Goal: Information Seeking & Learning: Find specific fact

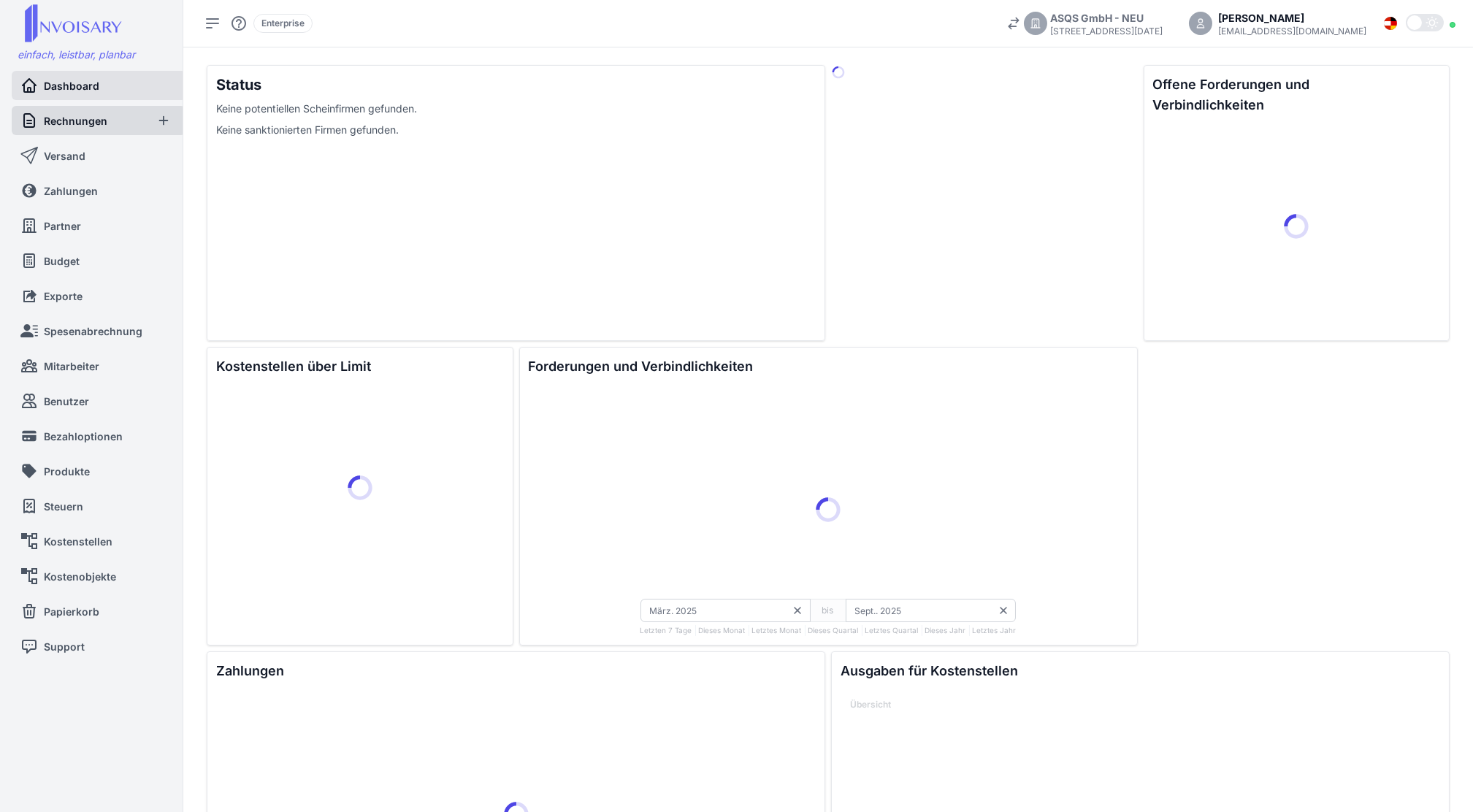
click at [129, 112] on div "Rechnungen" at bounding box center [99, 120] width 174 height 29
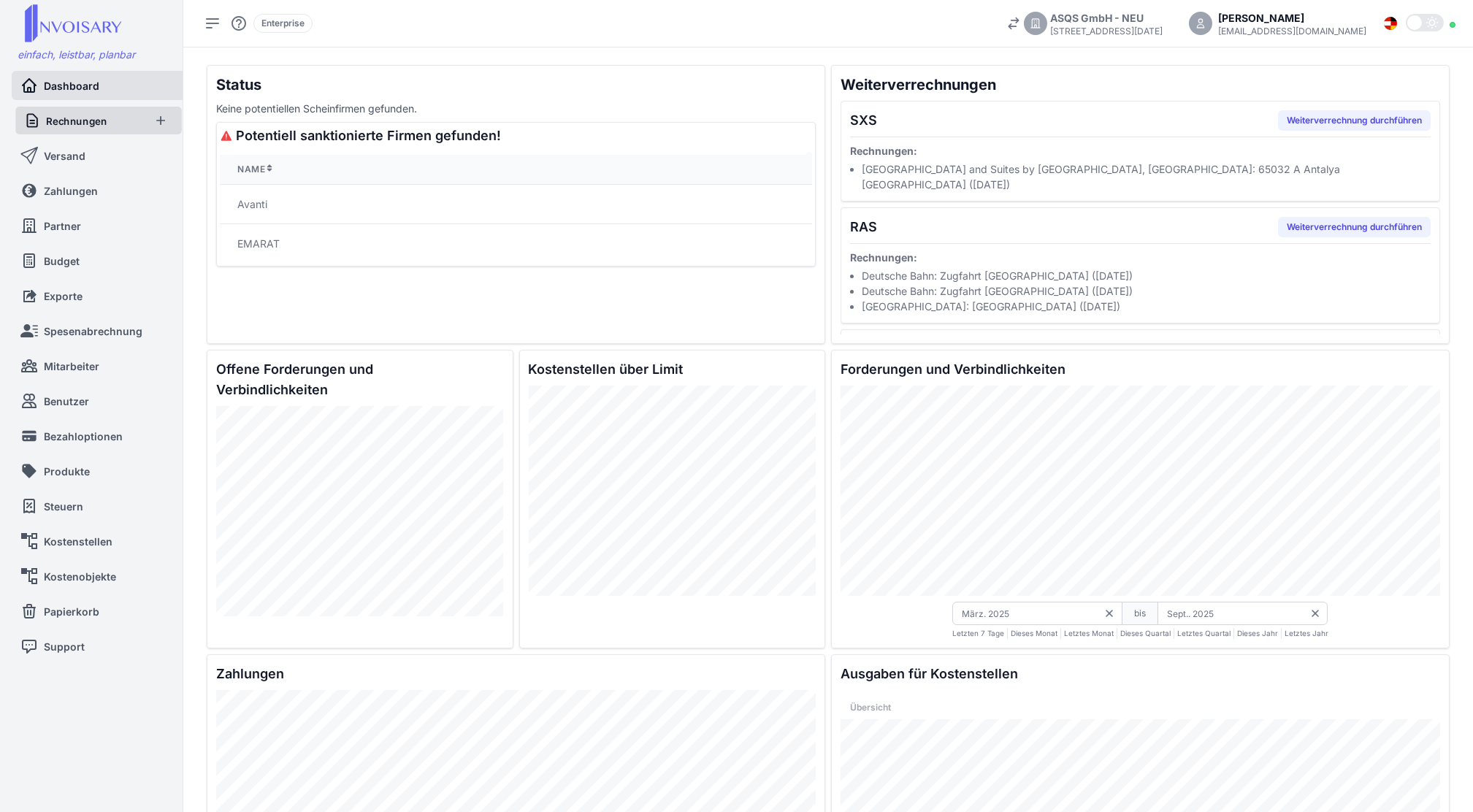
click at [132, 114] on div "Rechnungen" at bounding box center [99, 120] width 167 height 28
click at [95, 126] on span "Rechnungen" at bounding box center [75, 120] width 64 height 15
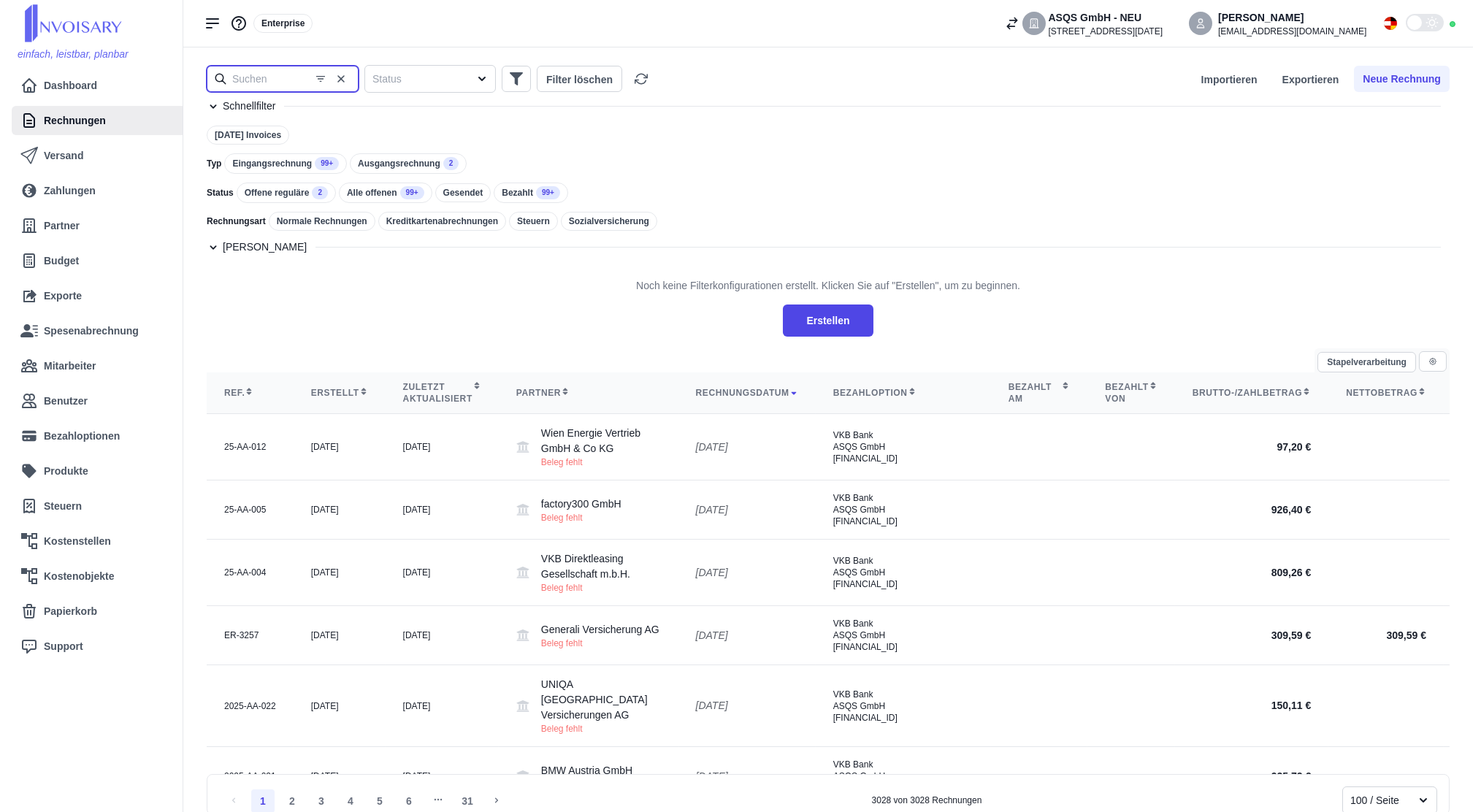
click at [294, 79] on input "text" at bounding box center [283, 79] width 152 height 26
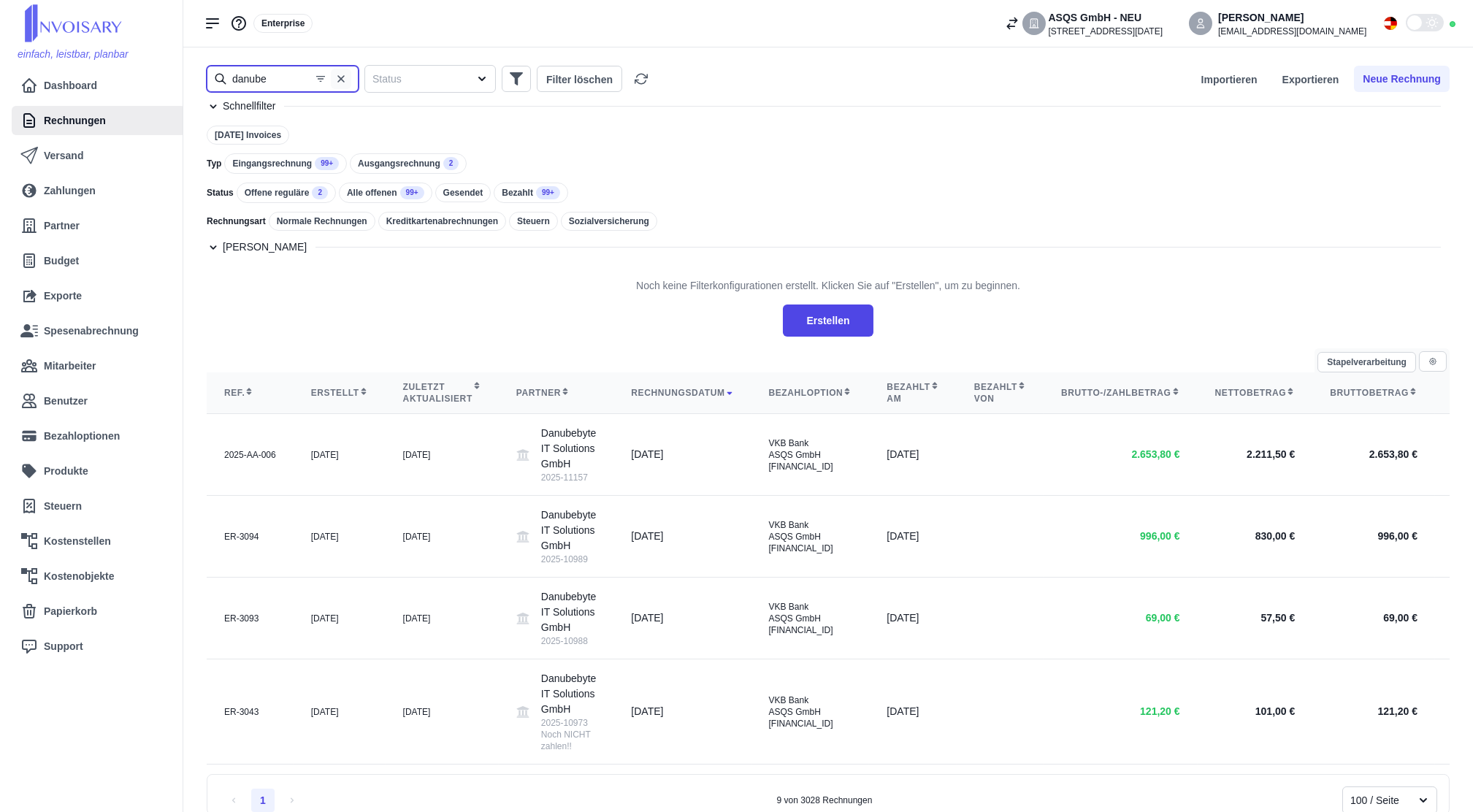
type input "danube"
click at [341, 83] on icon "button" at bounding box center [341, 79] width 12 height 12
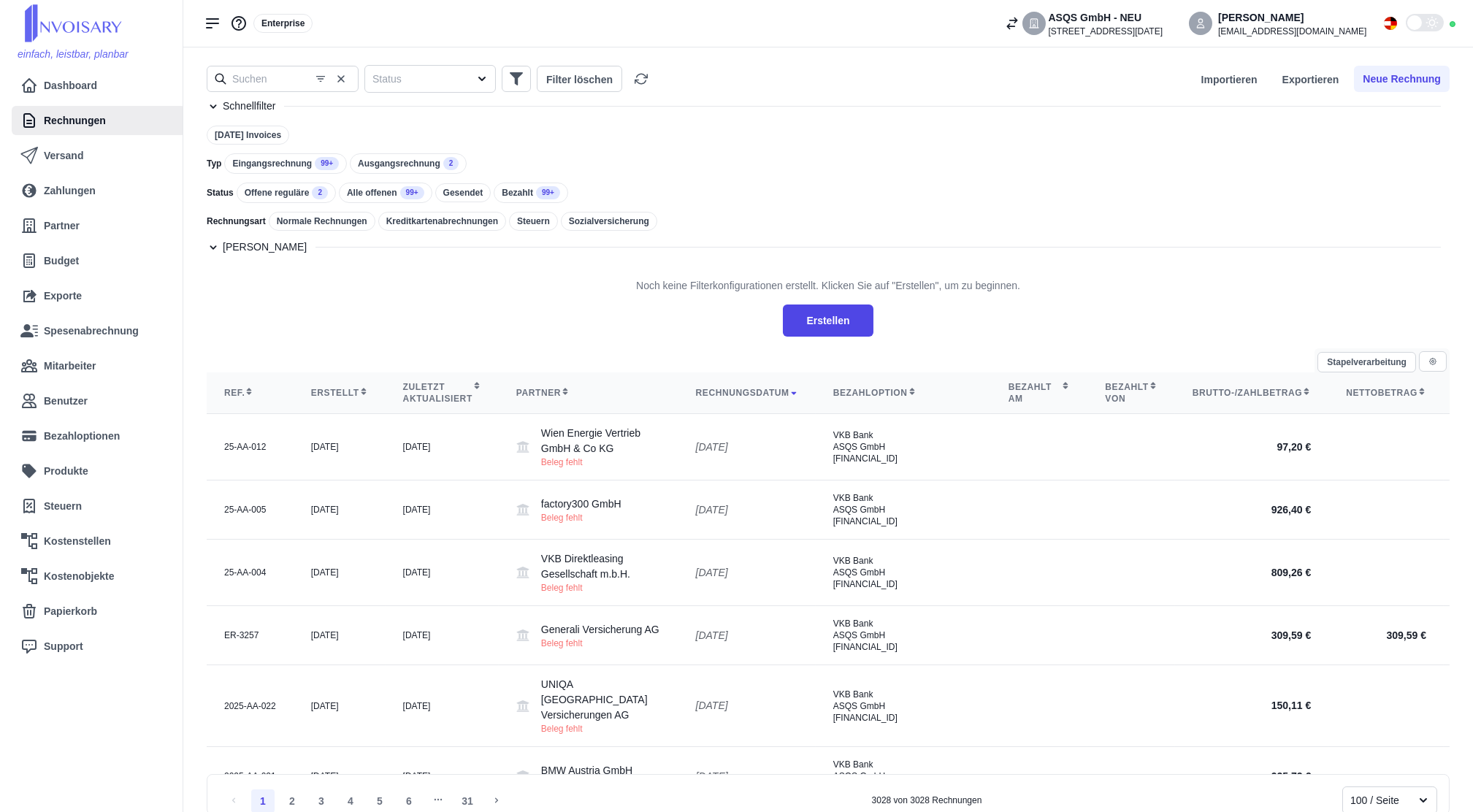
click at [1009, 397] on div "Bezahlt am" at bounding box center [1039, 393] width 62 height 23
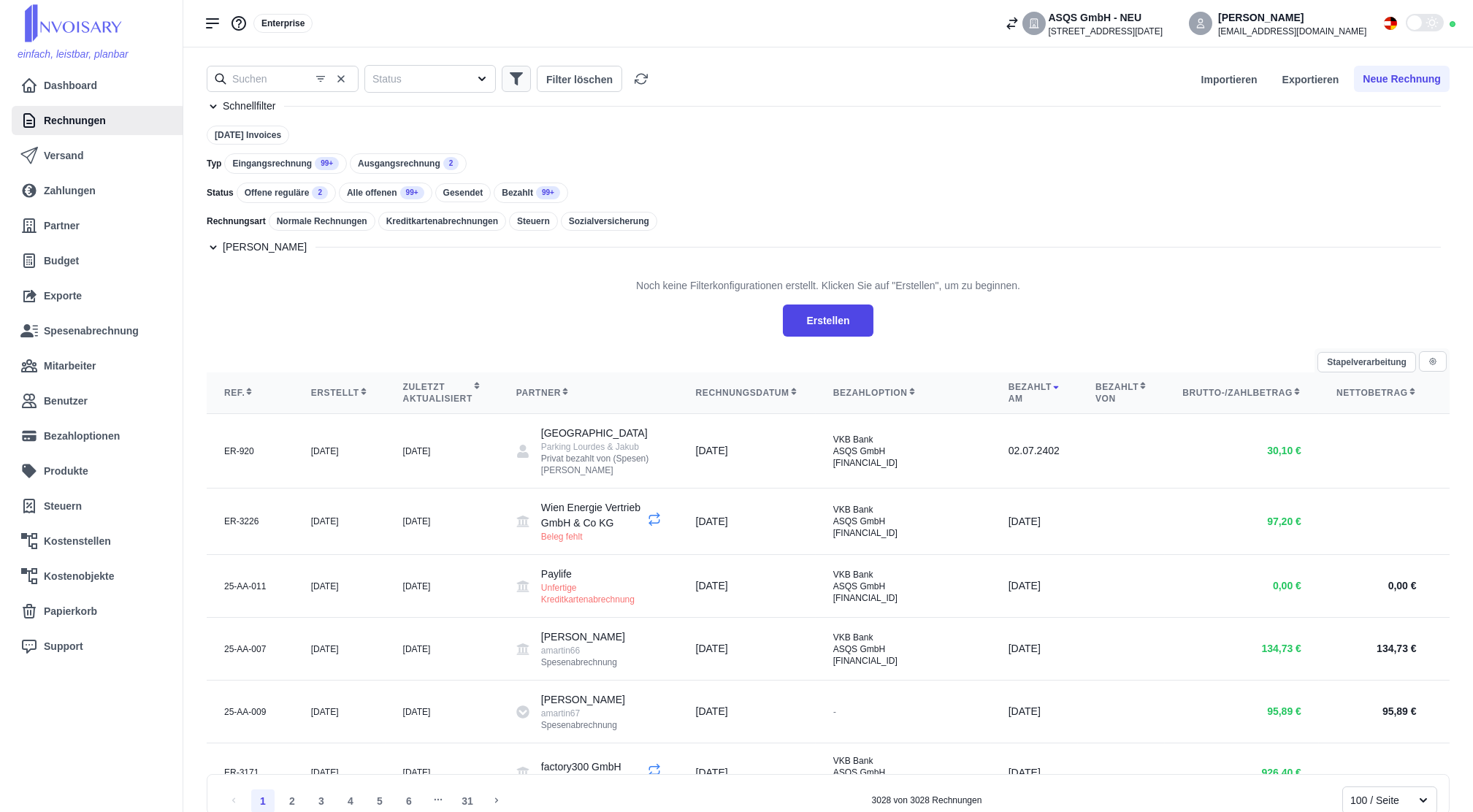
click at [507, 74] on button "button" at bounding box center [516, 79] width 29 height 26
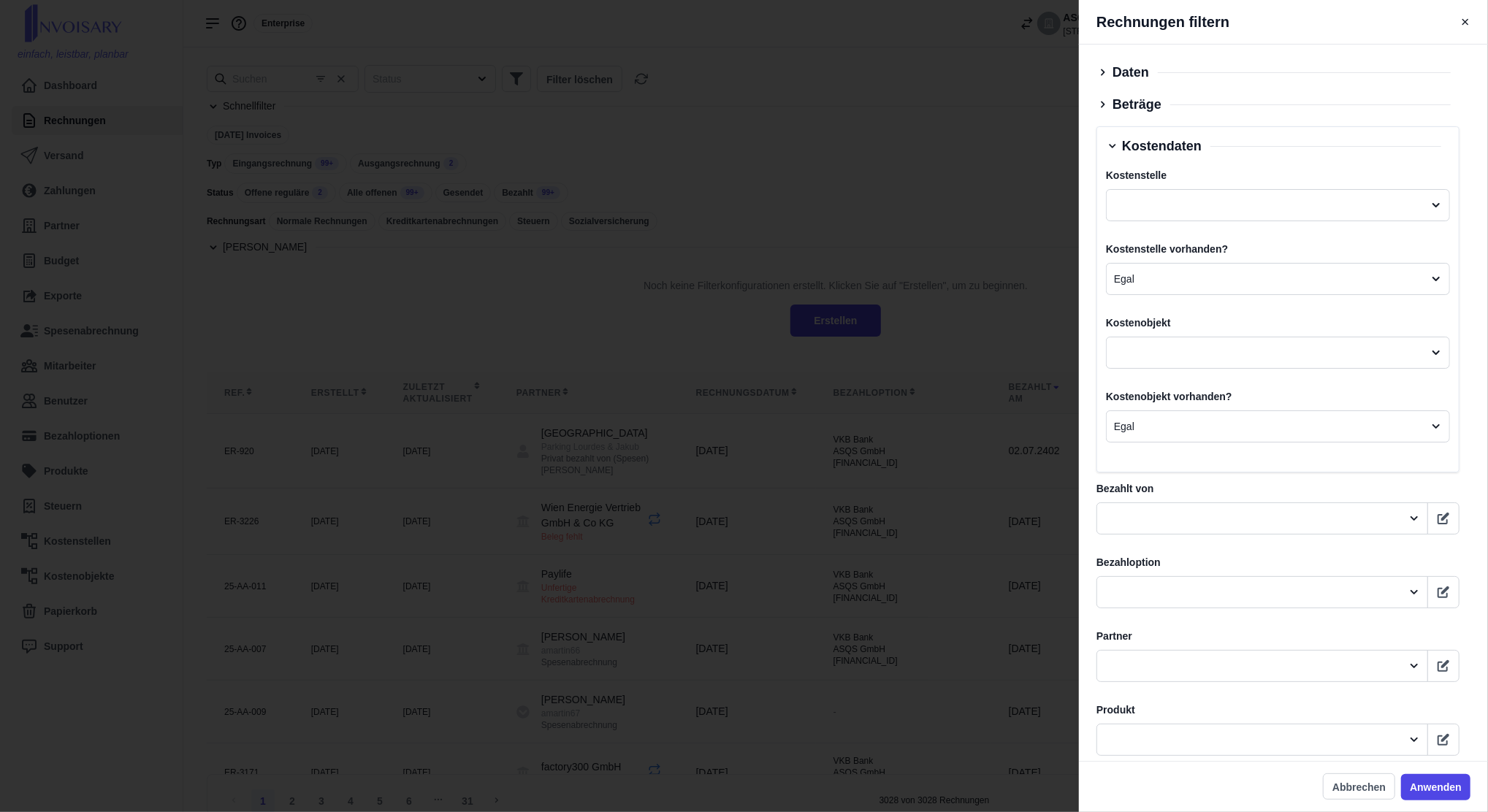
click at [1096, 67] on icon at bounding box center [1103, 72] width 13 height 13
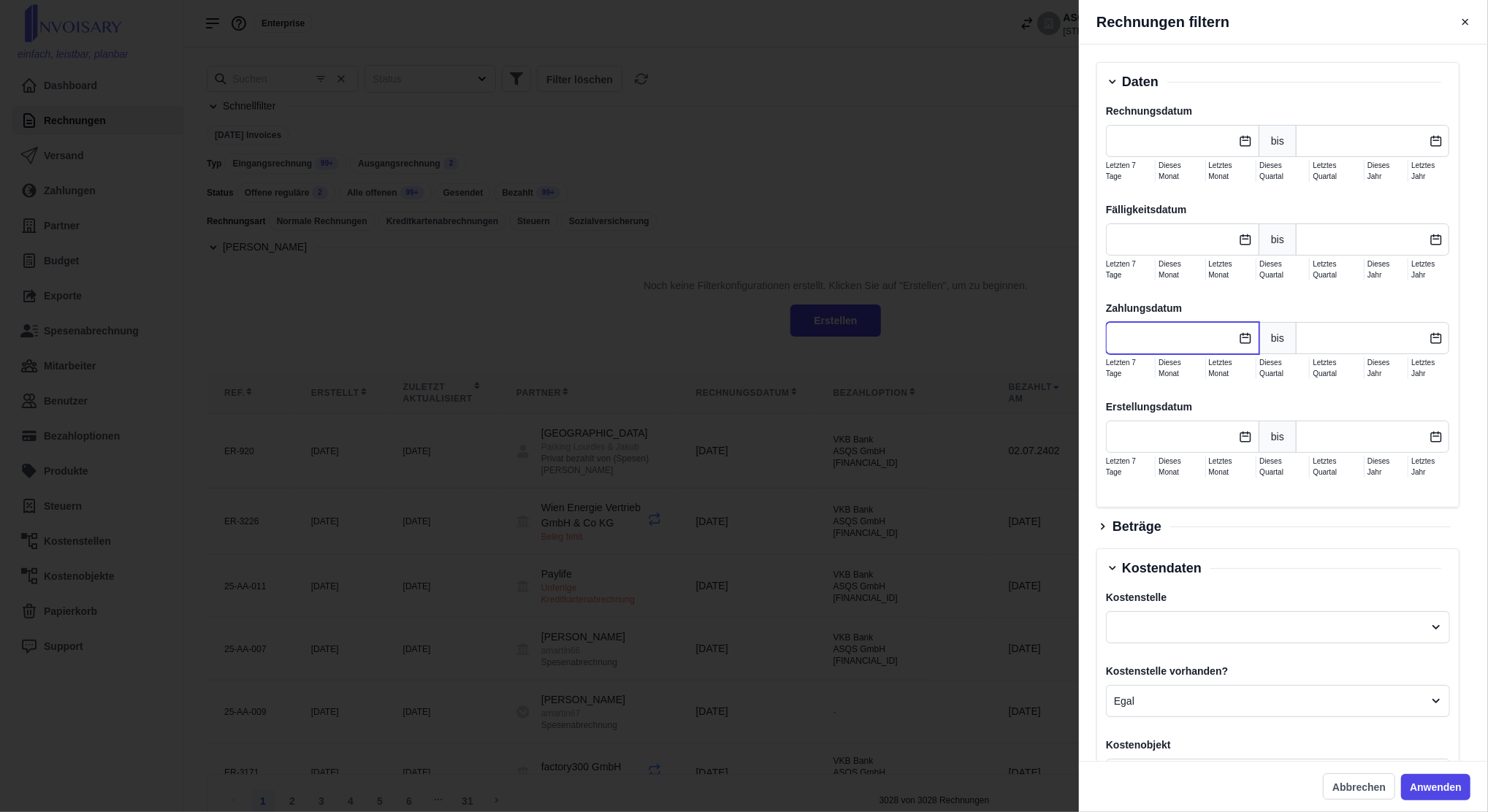
click at [1182, 326] on input "text" at bounding box center [1183, 338] width 153 height 32
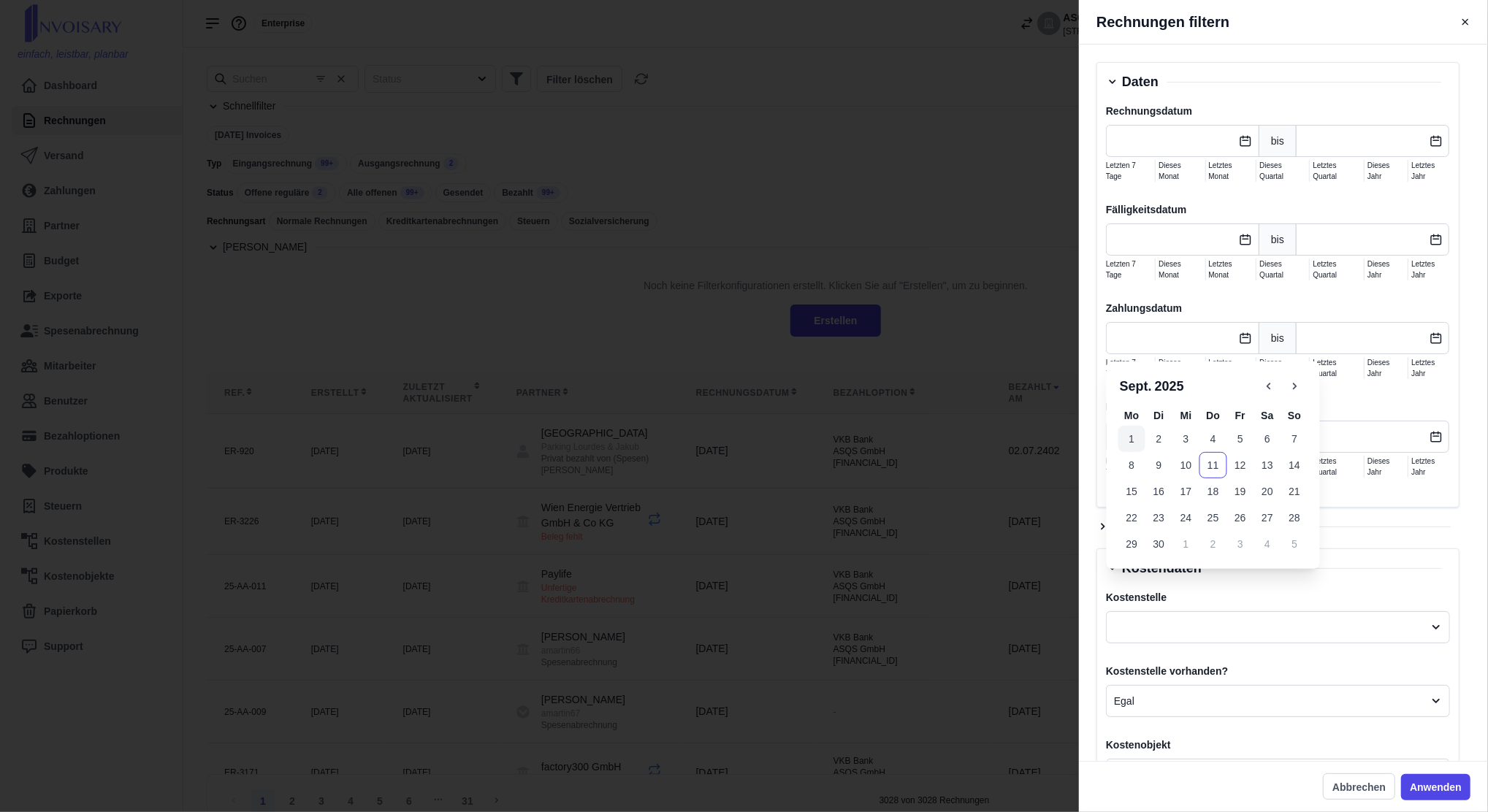
click at [1126, 438] on button "1" at bounding box center [1132, 439] width 27 height 26
type input "[DATE]"
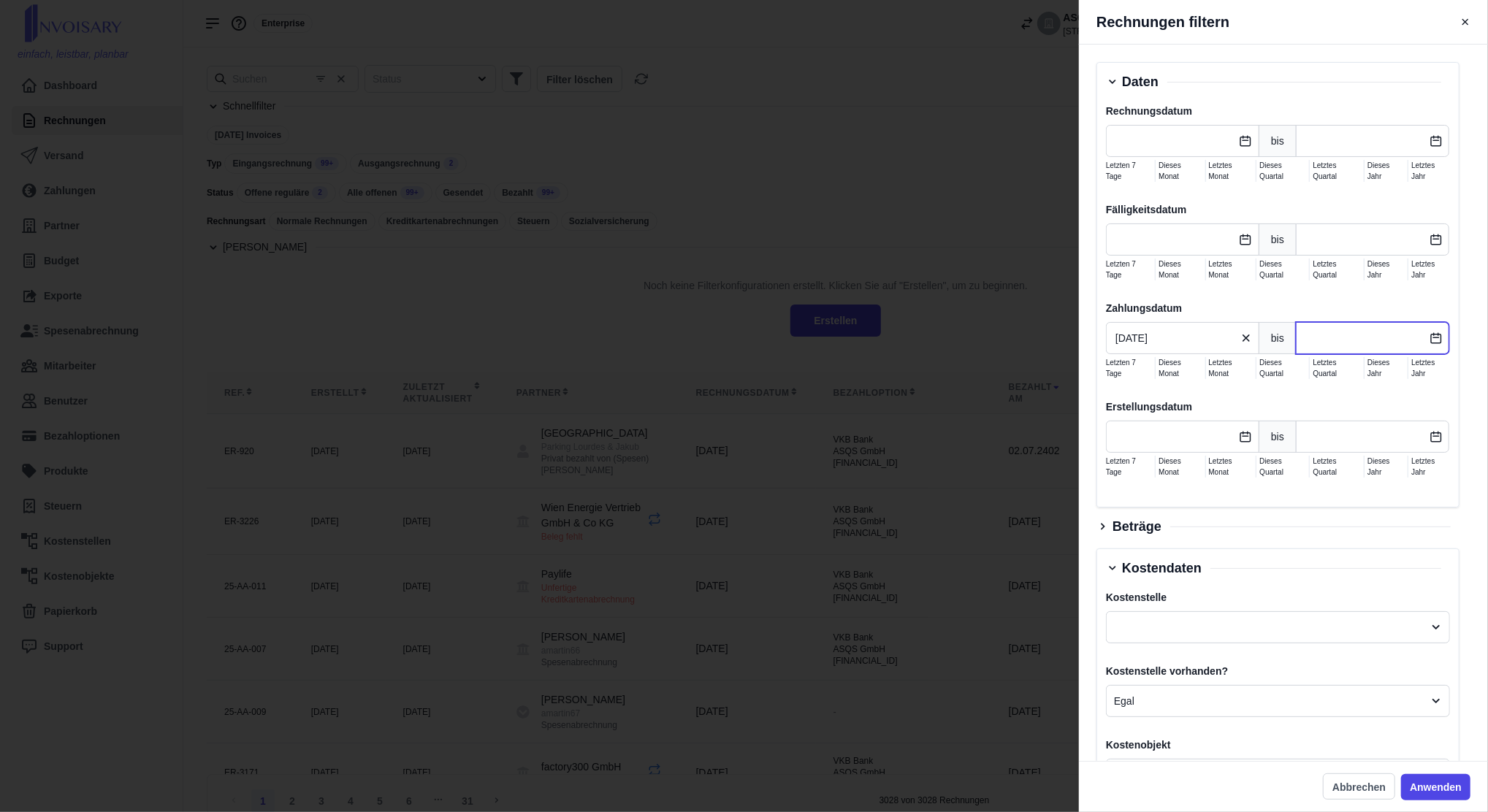
click at [1354, 337] on input "text" at bounding box center [1373, 338] width 153 height 32
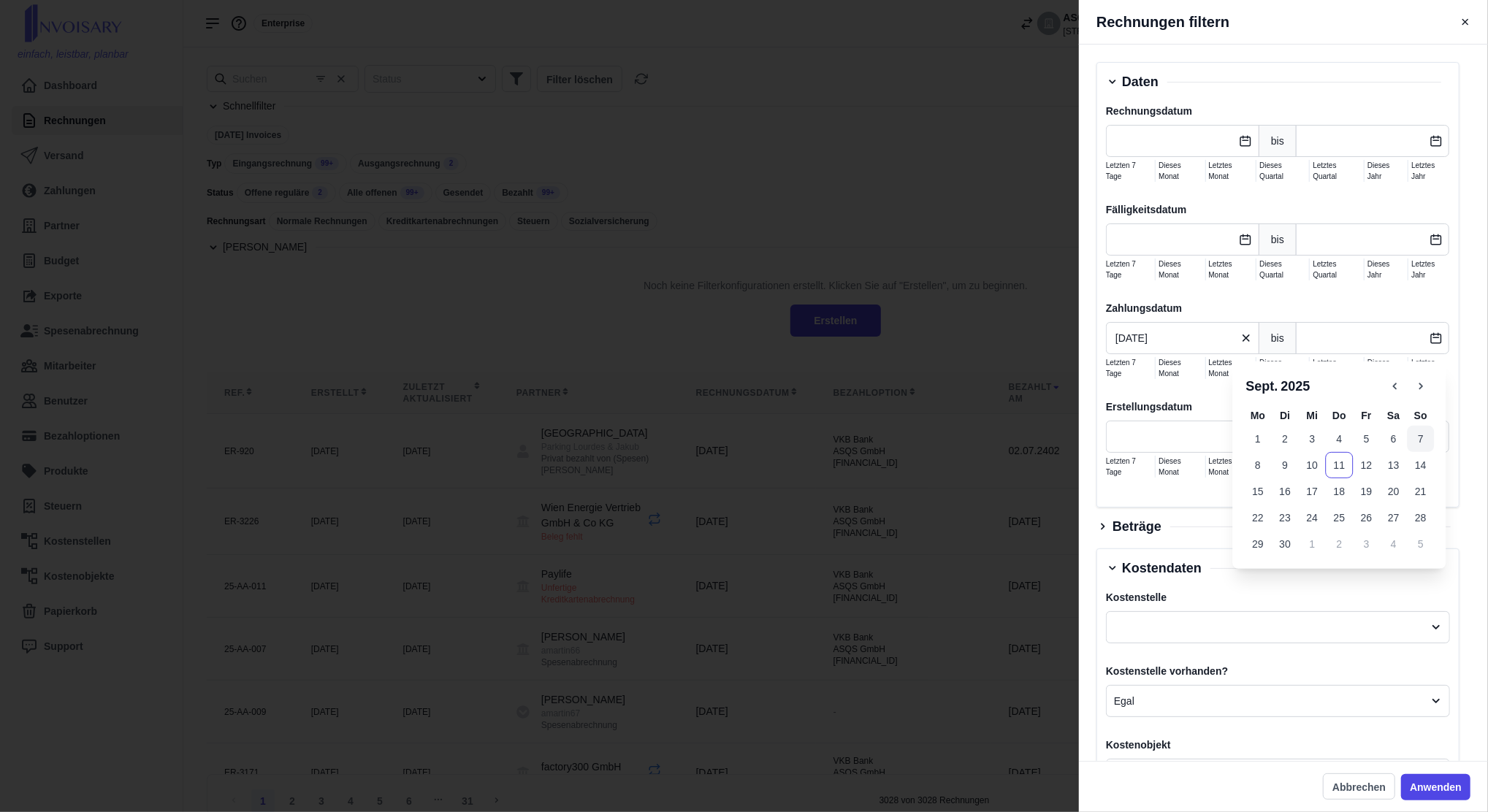
click at [1416, 443] on button "7" at bounding box center [1420, 439] width 27 height 26
type input "[DATE]"
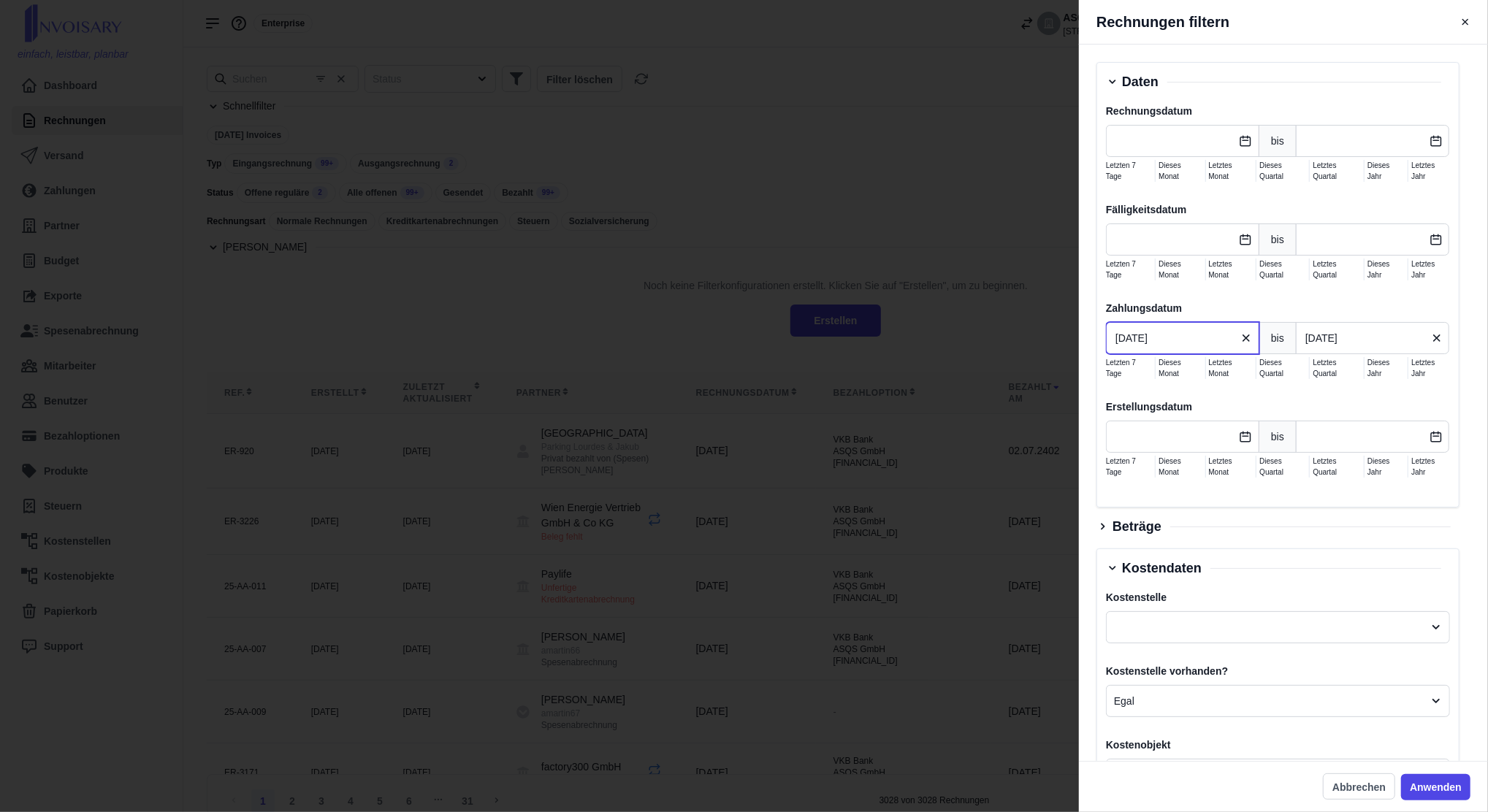
click at [1214, 348] on input "[DATE]" at bounding box center [1183, 338] width 153 height 32
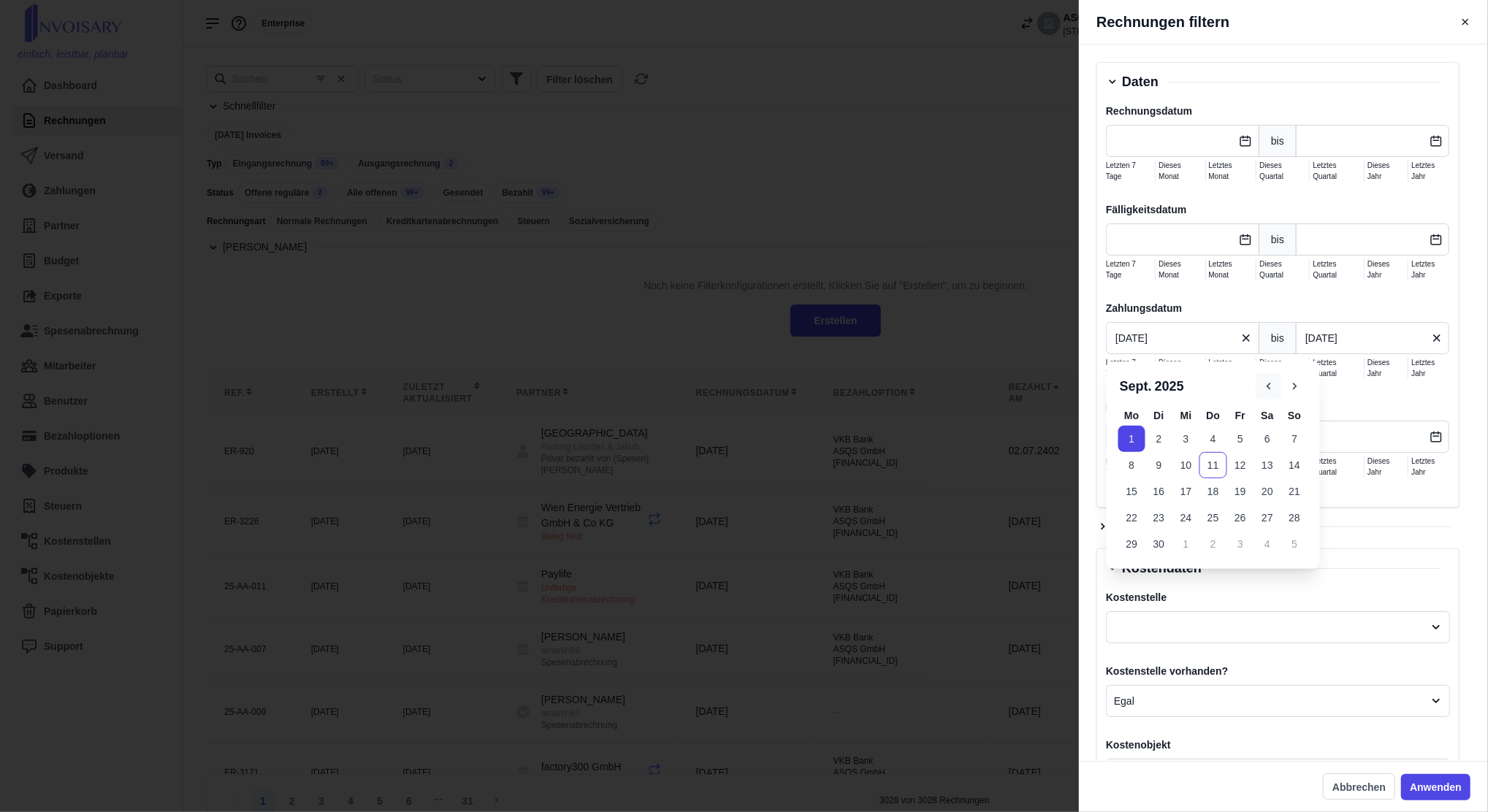
click at [1270, 393] on button "button" at bounding box center [1269, 386] width 26 height 26
click at [1210, 441] on button "31" at bounding box center [1213, 439] width 27 height 26
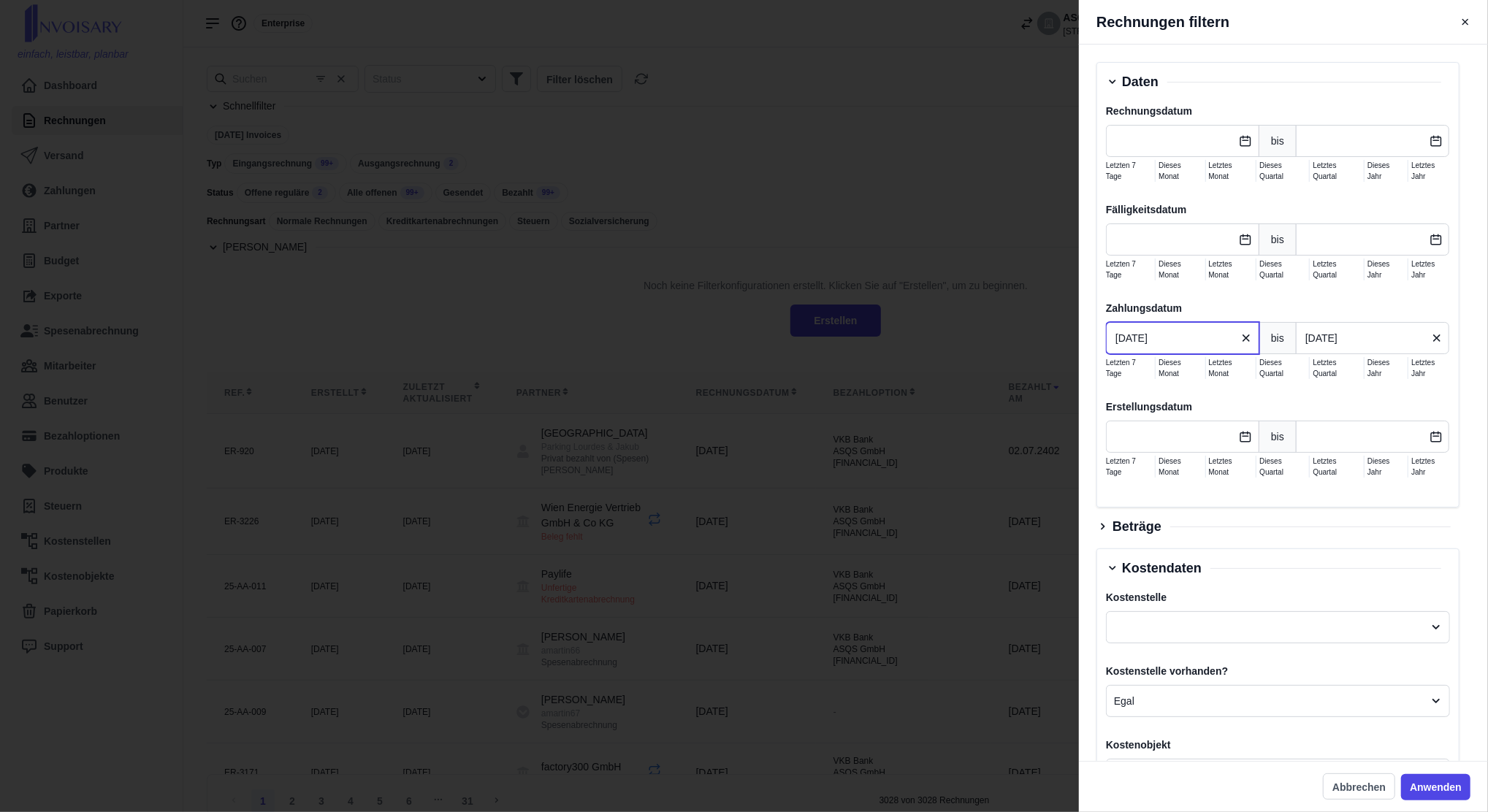
click at [1191, 337] on input "[DATE]" at bounding box center [1183, 338] width 153 height 32
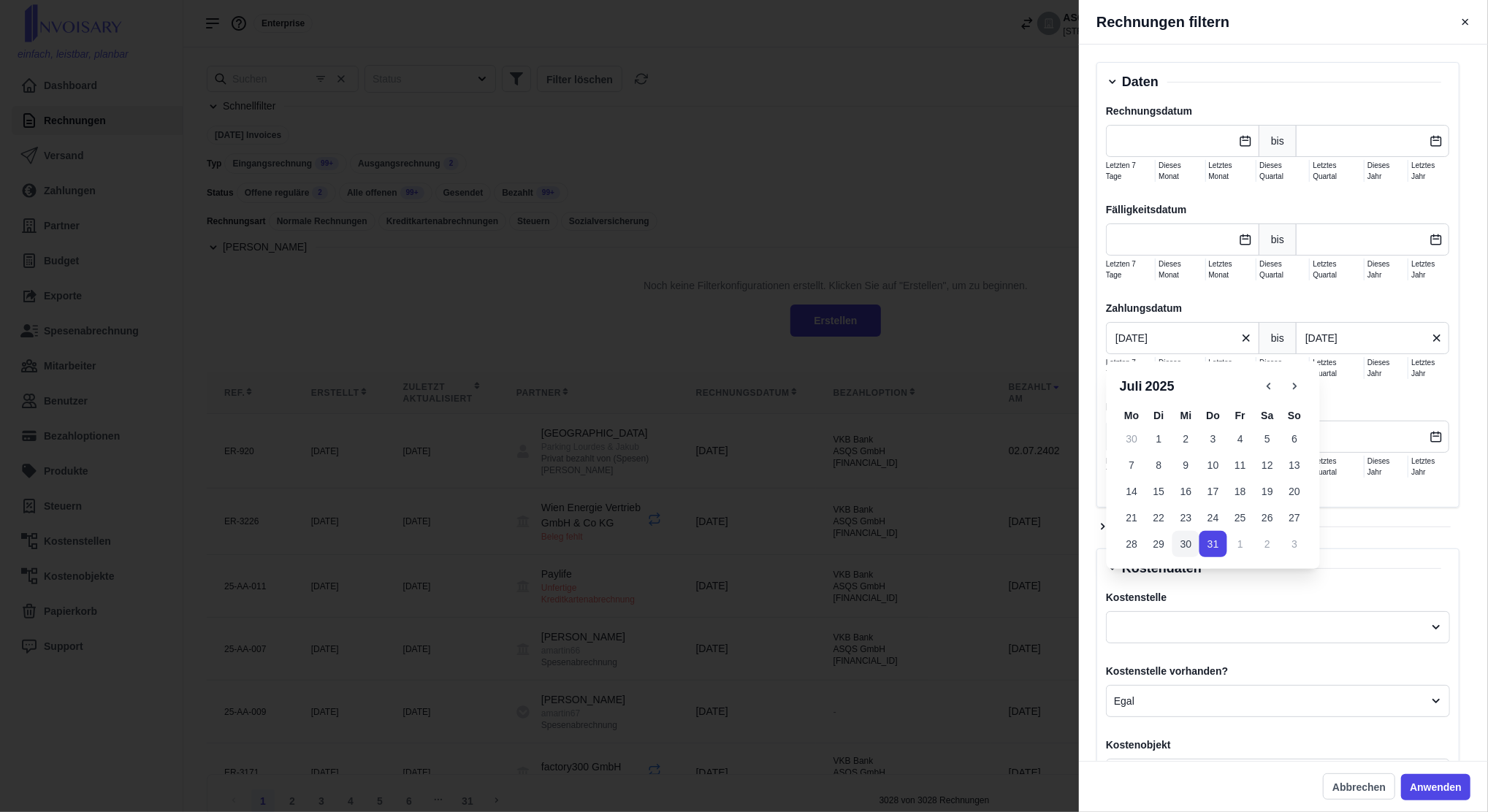
click at [1189, 542] on button "30" at bounding box center [1186, 544] width 27 height 26
type input "[DATE]"
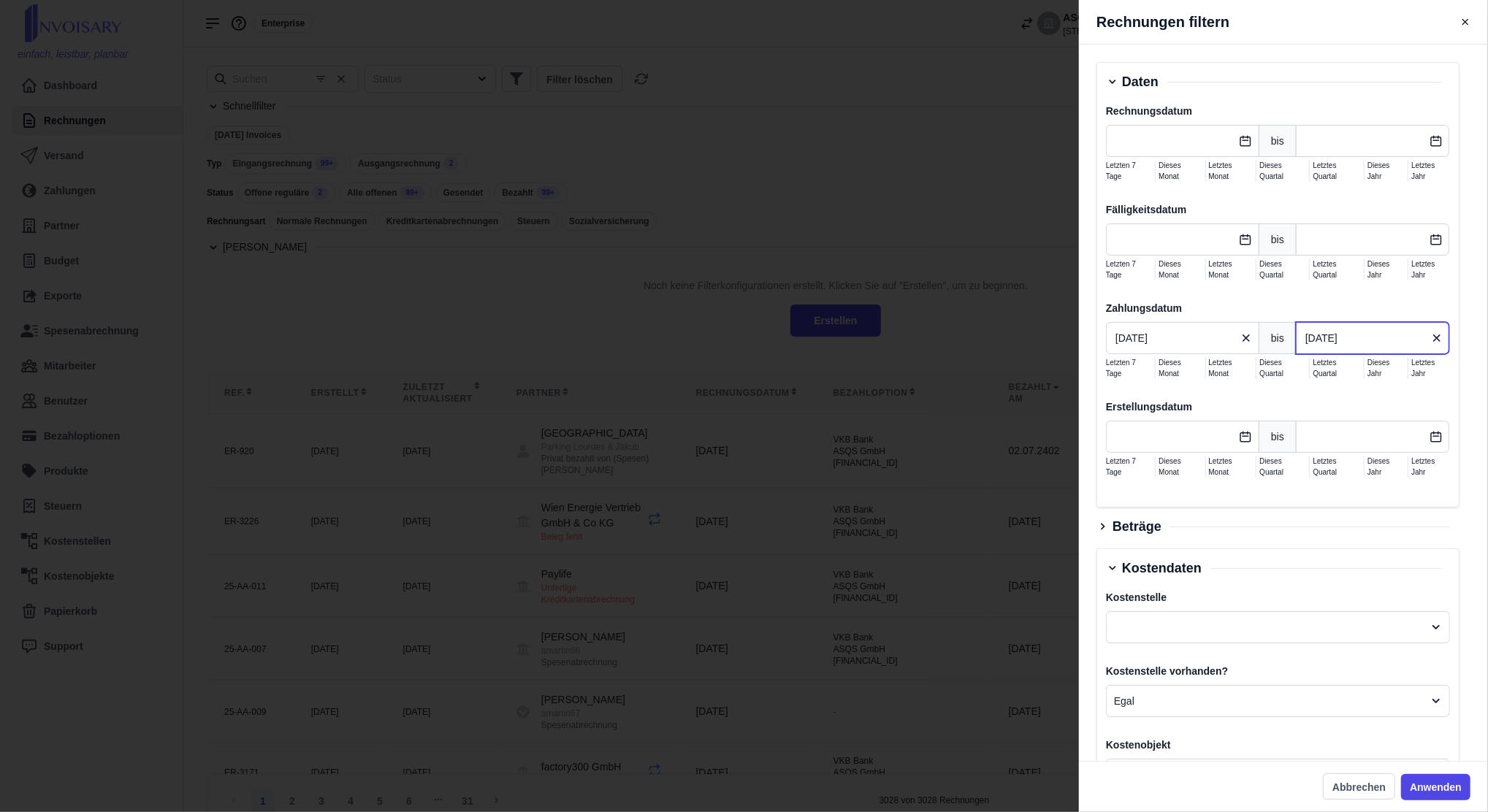
click at [1316, 345] on input "[DATE]" at bounding box center [1373, 338] width 153 height 32
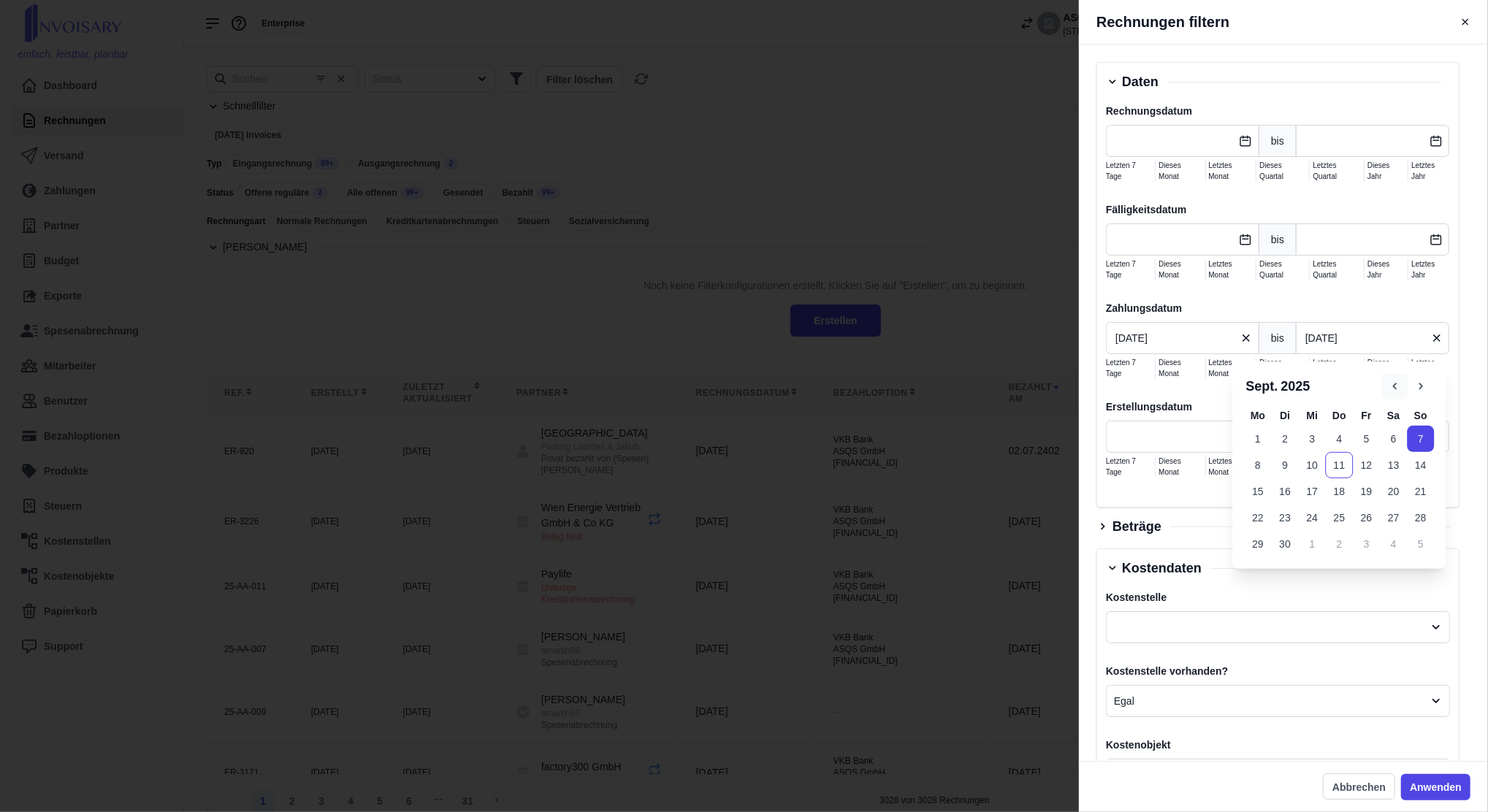
click at [1400, 380] on icon "button" at bounding box center [1394, 386] width 13 height 13
click at [1348, 477] on button "7" at bounding box center [1339, 465] width 27 height 26
type input "[DATE]"
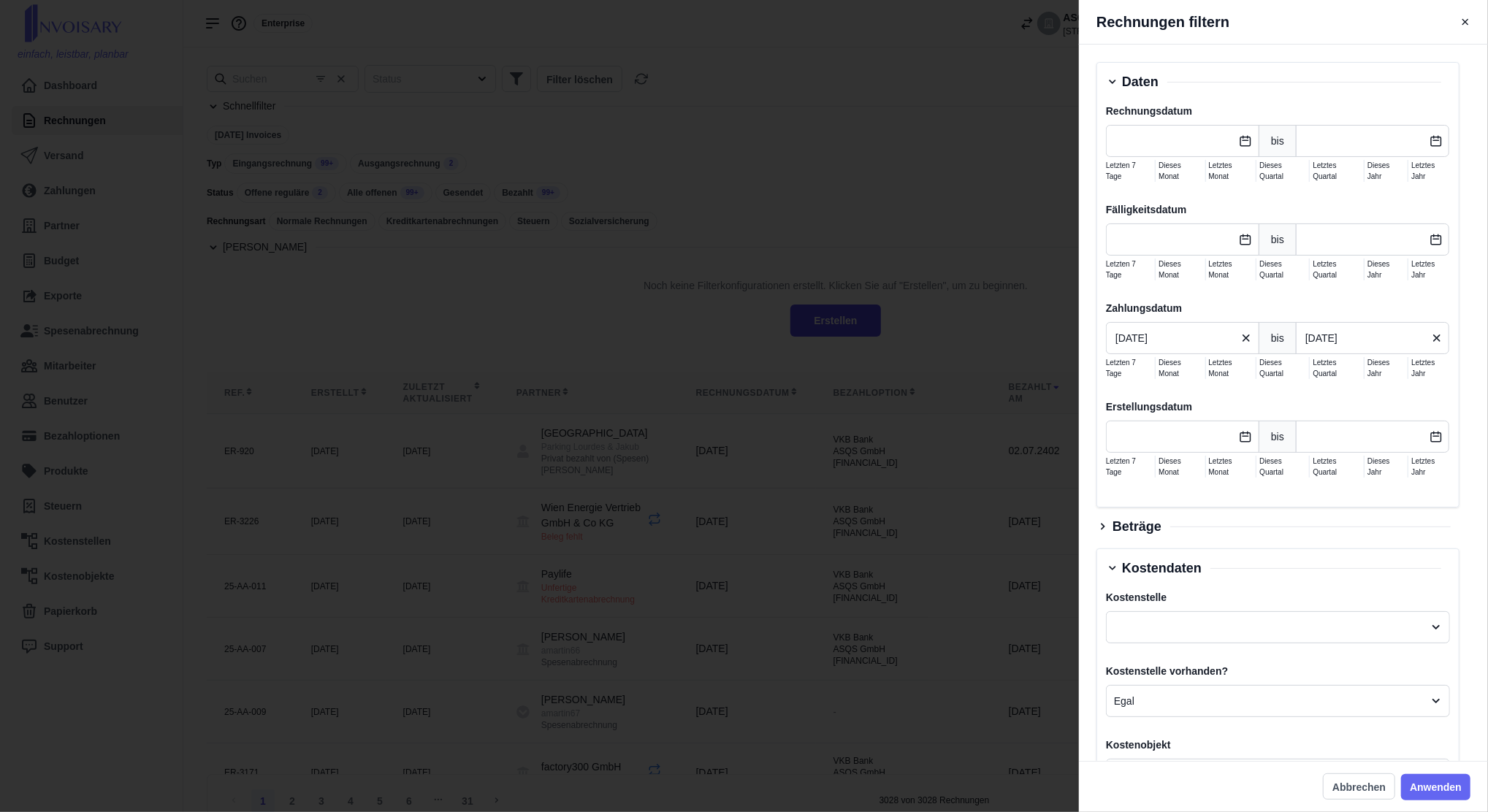
click at [1427, 781] on button "Anwenden" at bounding box center [1435, 787] width 69 height 26
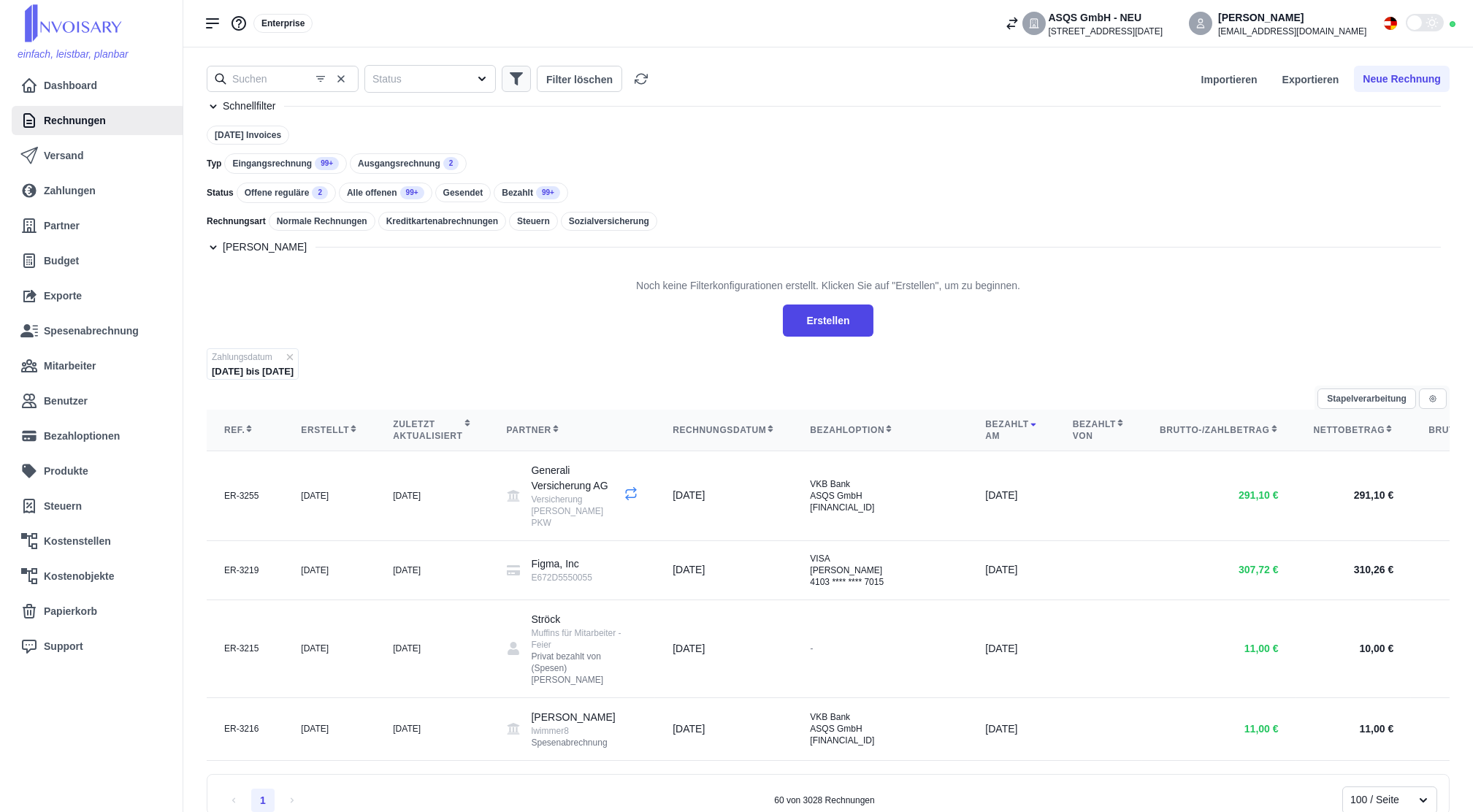
click at [520, 81] on icon "button" at bounding box center [516, 79] width 13 height 13
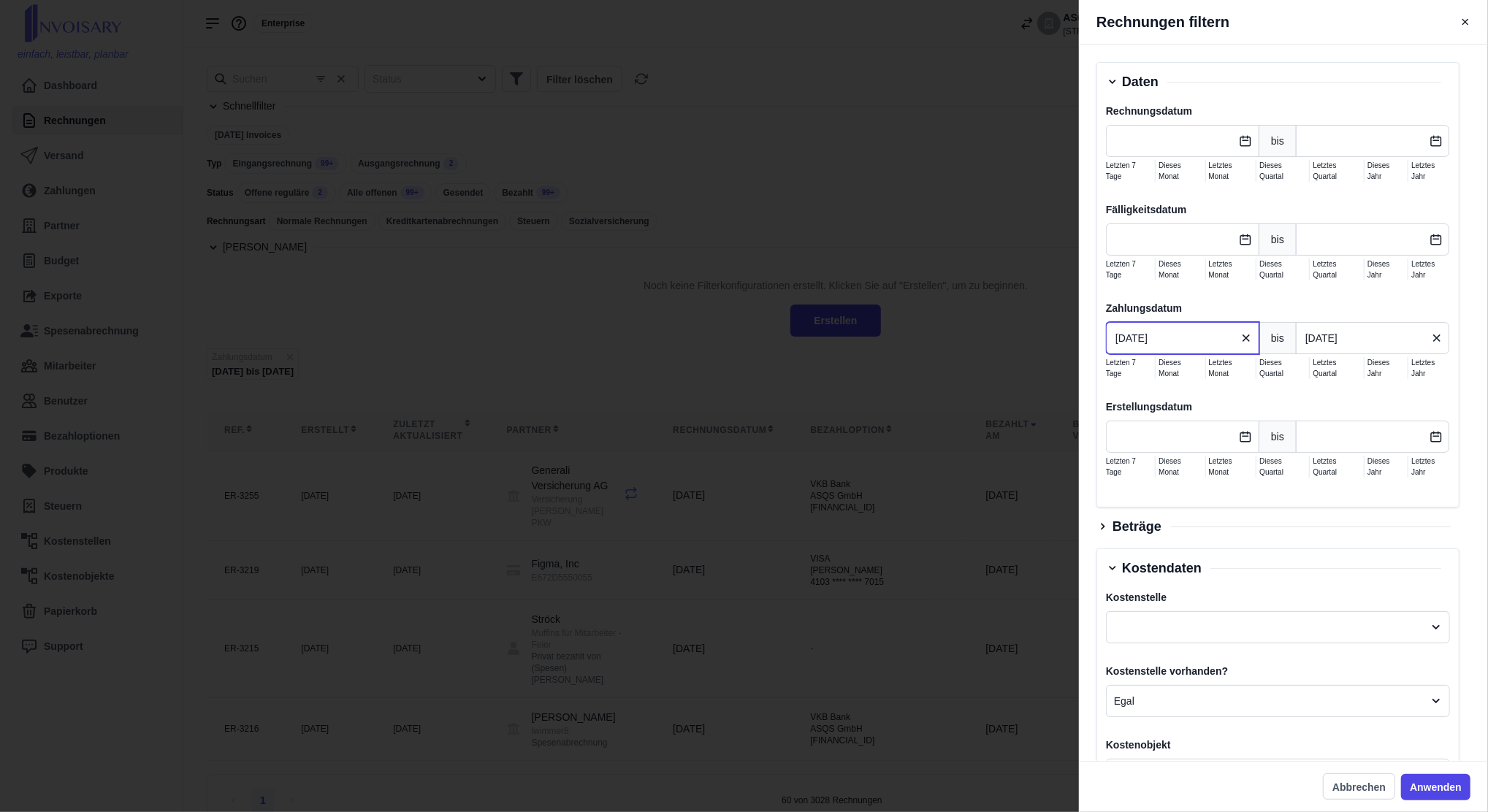
click at [1153, 346] on input "[DATE]" at bounding box center [1183, 338] width 153 height 32
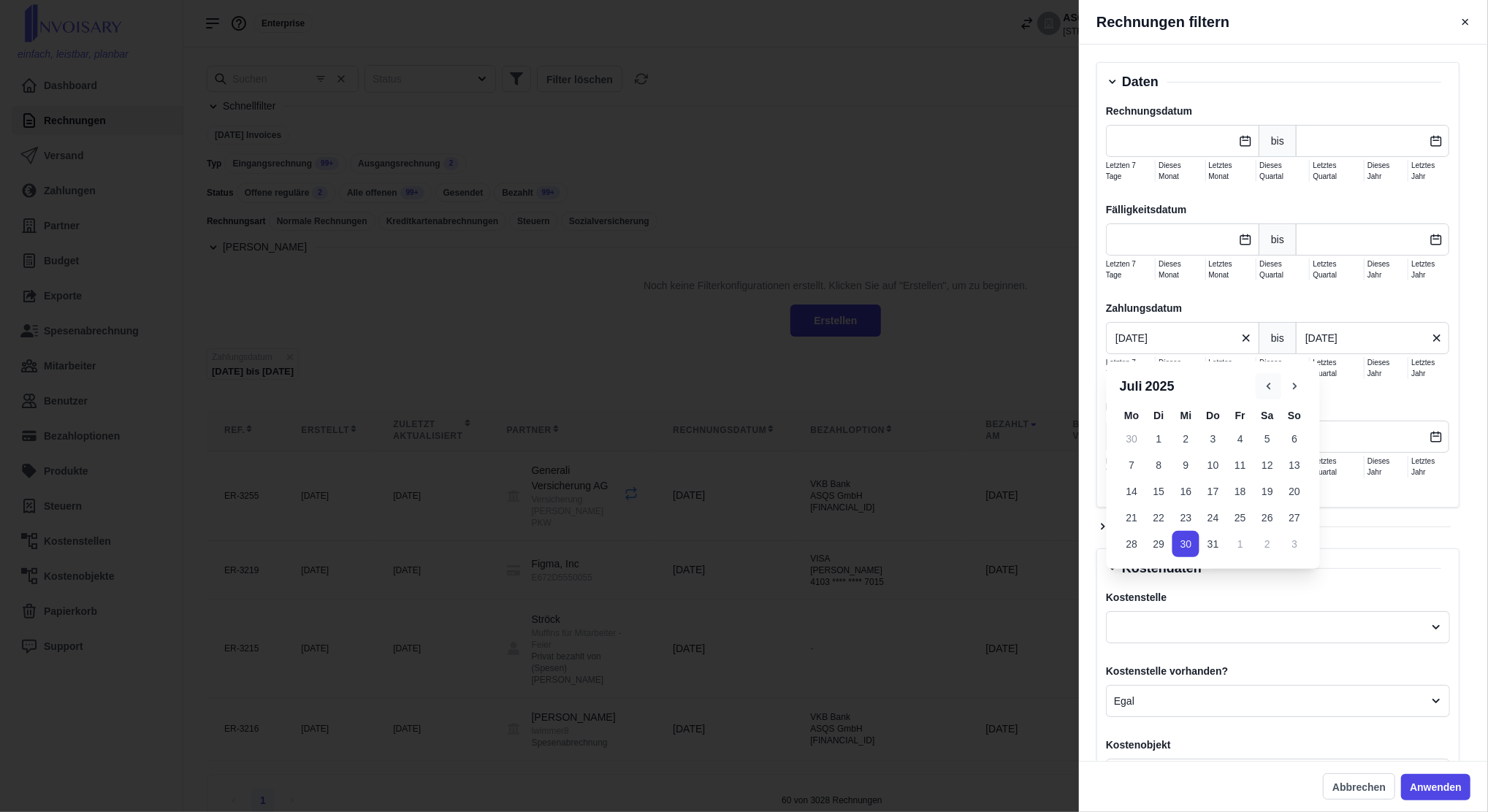
click at [1270, 386] on icon "button" at bounding box center [1269, 386] width 13 height 13
click at [1262, 540] on button "28" at bounding box center [1267, 544] width 27 height 26
type input "[DATE]"
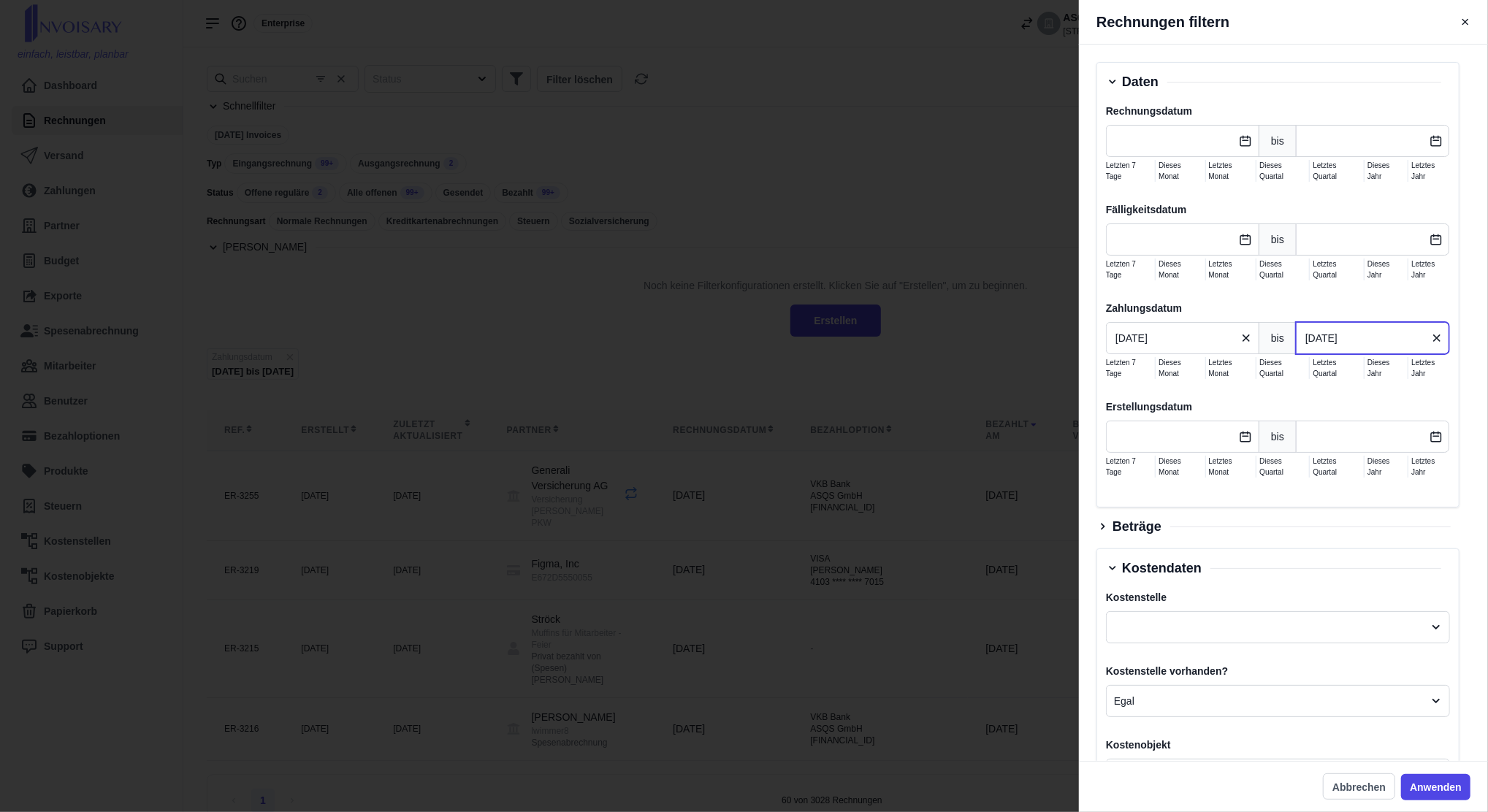
click at [1349, 341] on input "[DATE]" at bounding box center [1373, 338] width 153 height 32
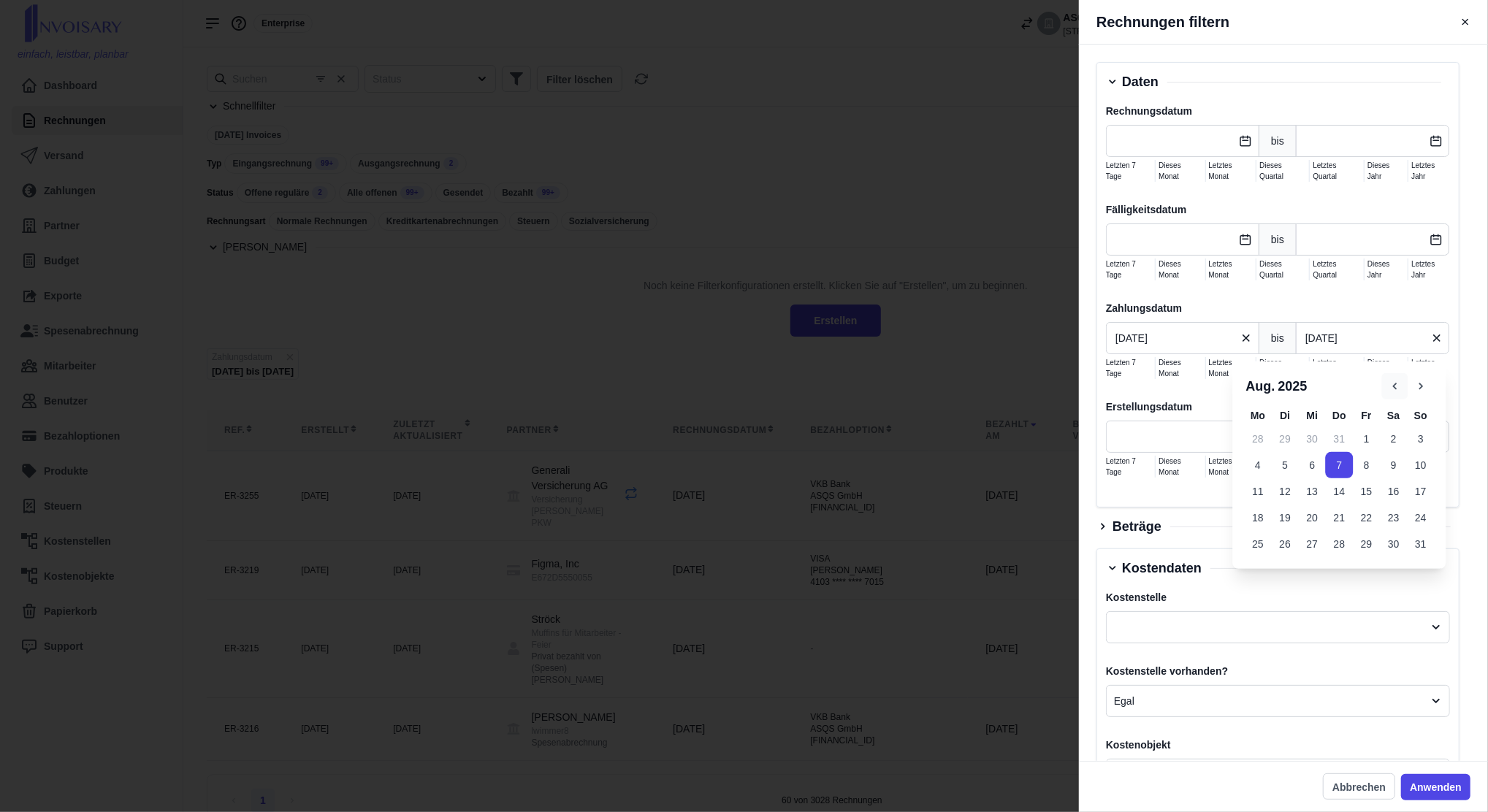
click at [1398, 387] on icon "button" at bounding box center [1394, 386] width 13 height 13
click at [1253, 474] on button "7" at bounding box center [1257, 465] width 27 height 26
type input "[DATE]"
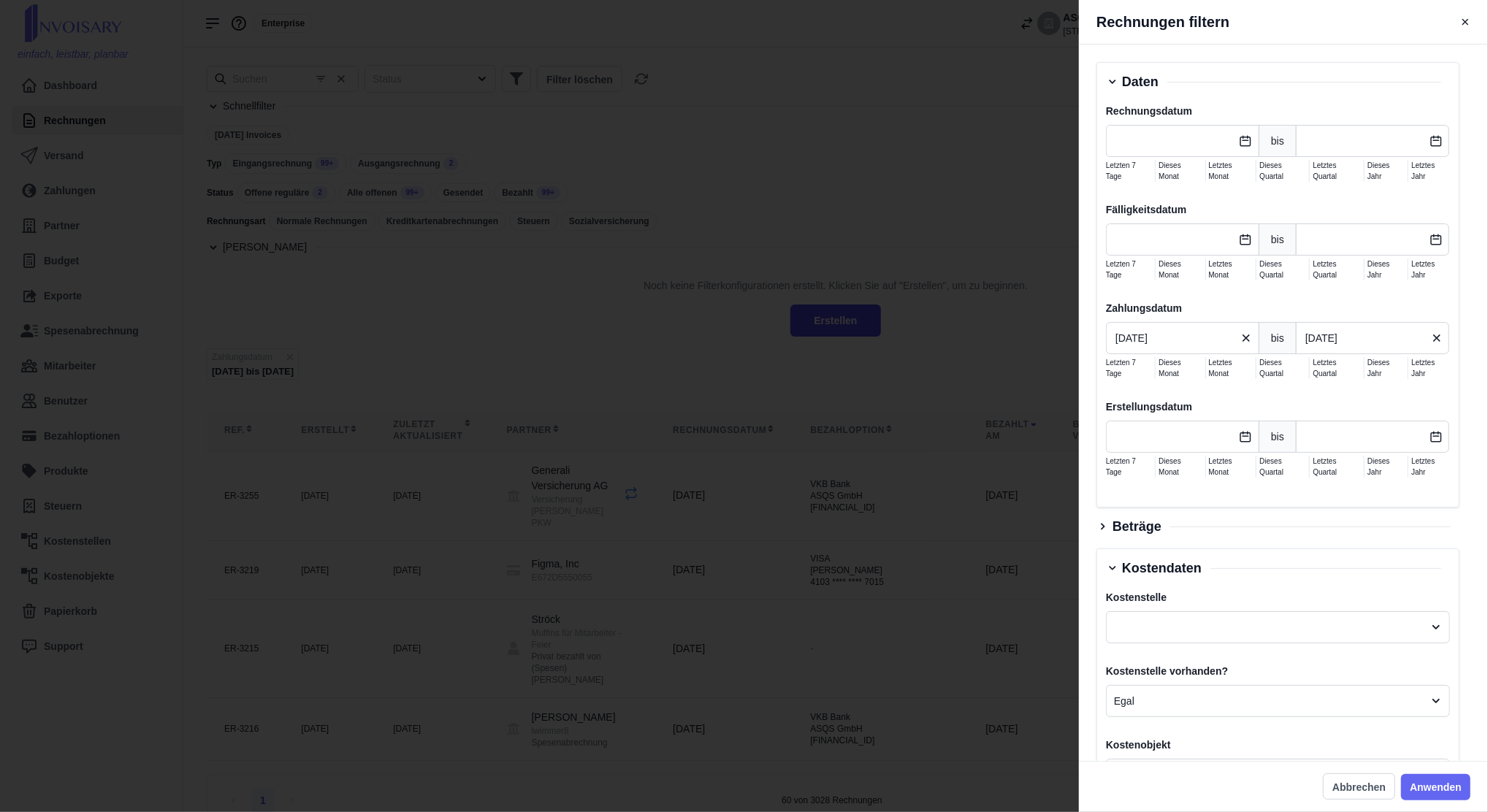
click at [1432, 781] on button "Anwenden" at bounding box center [1435, 787] width 69 height 26
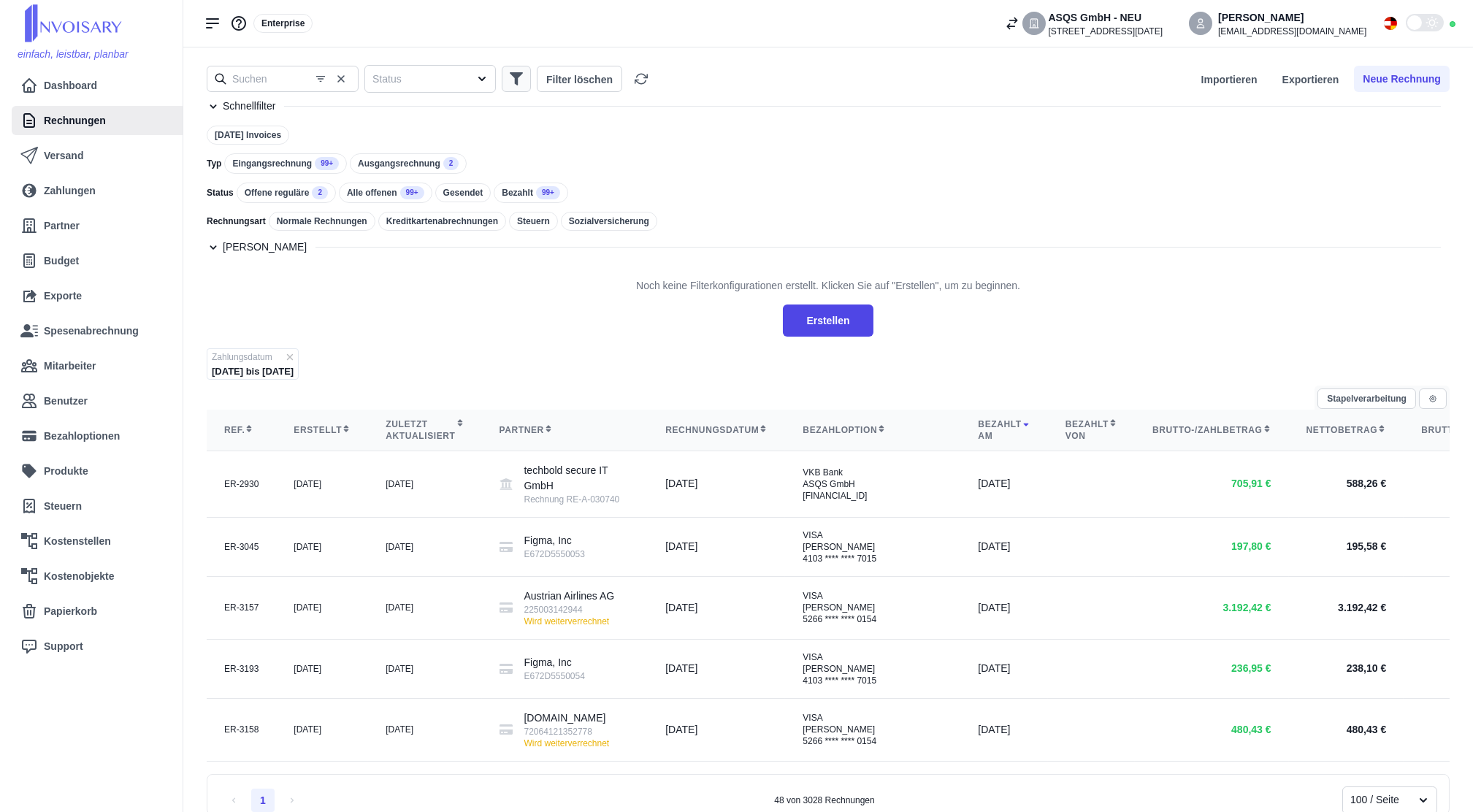
click at [514, 80] on icon "button" at bounding box center [516, 79] width 13 height 13
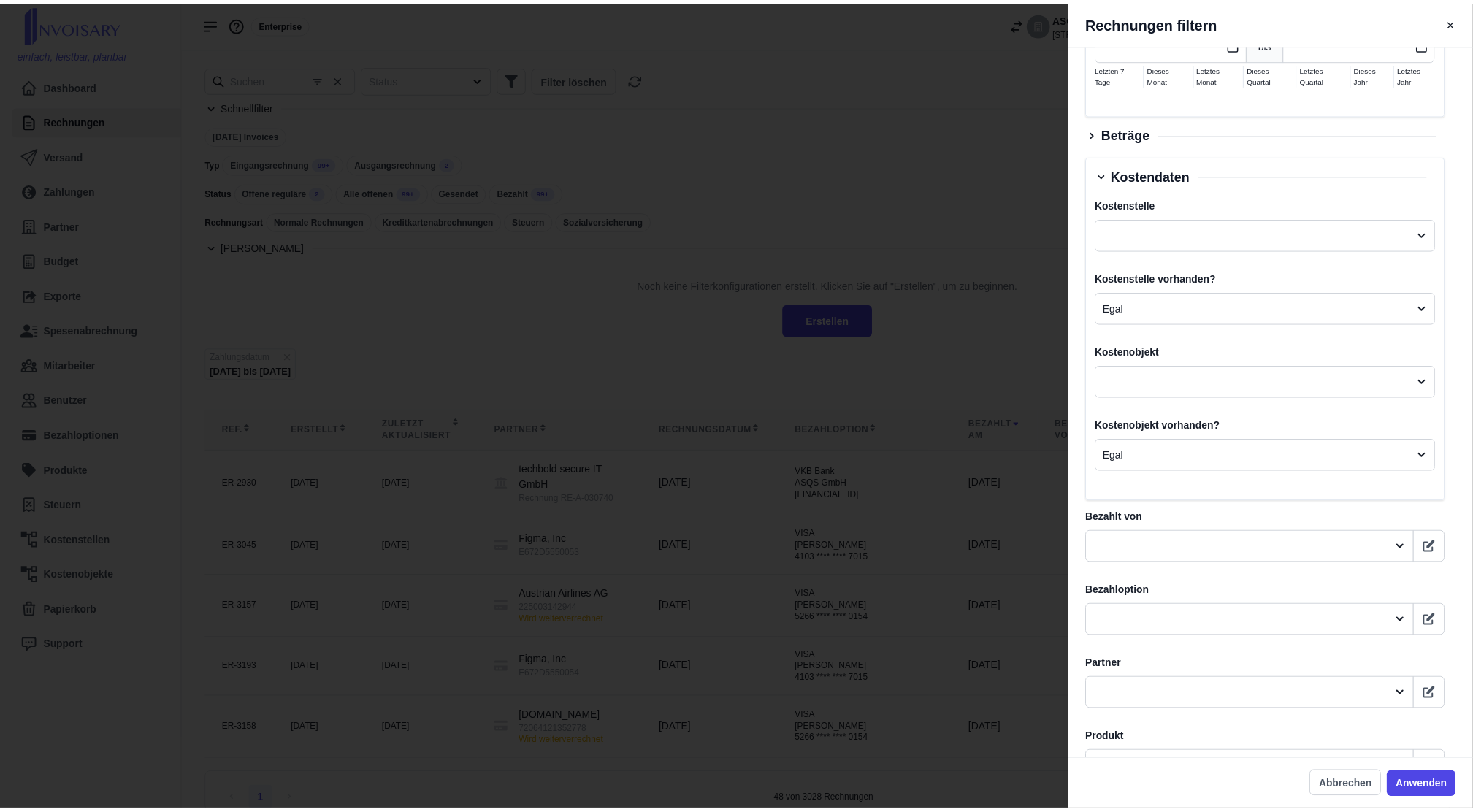
scroll to position [470, 0]
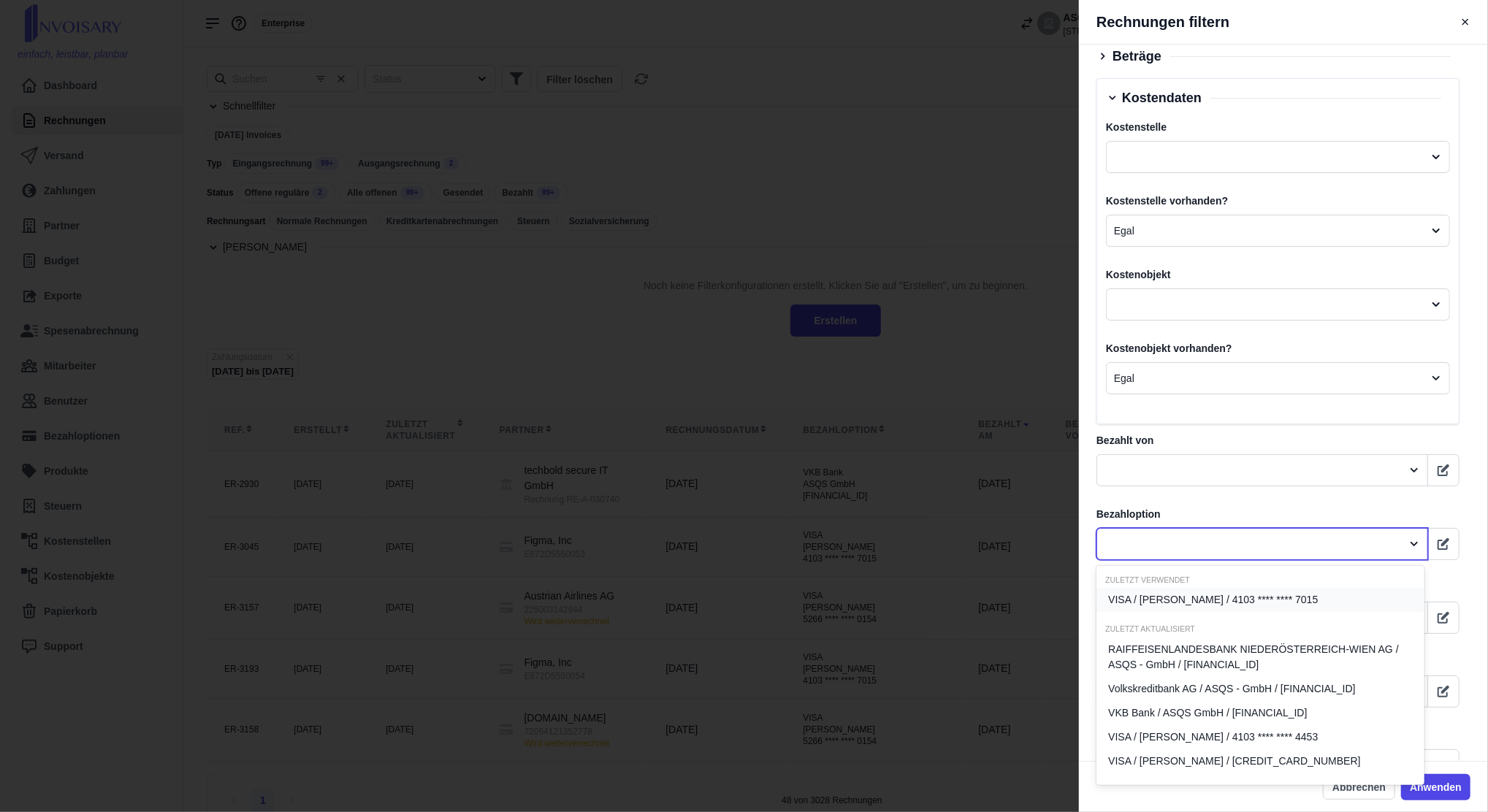
click at [1149, 552] on div at bounding box center [1249, 544] width 289 height 18
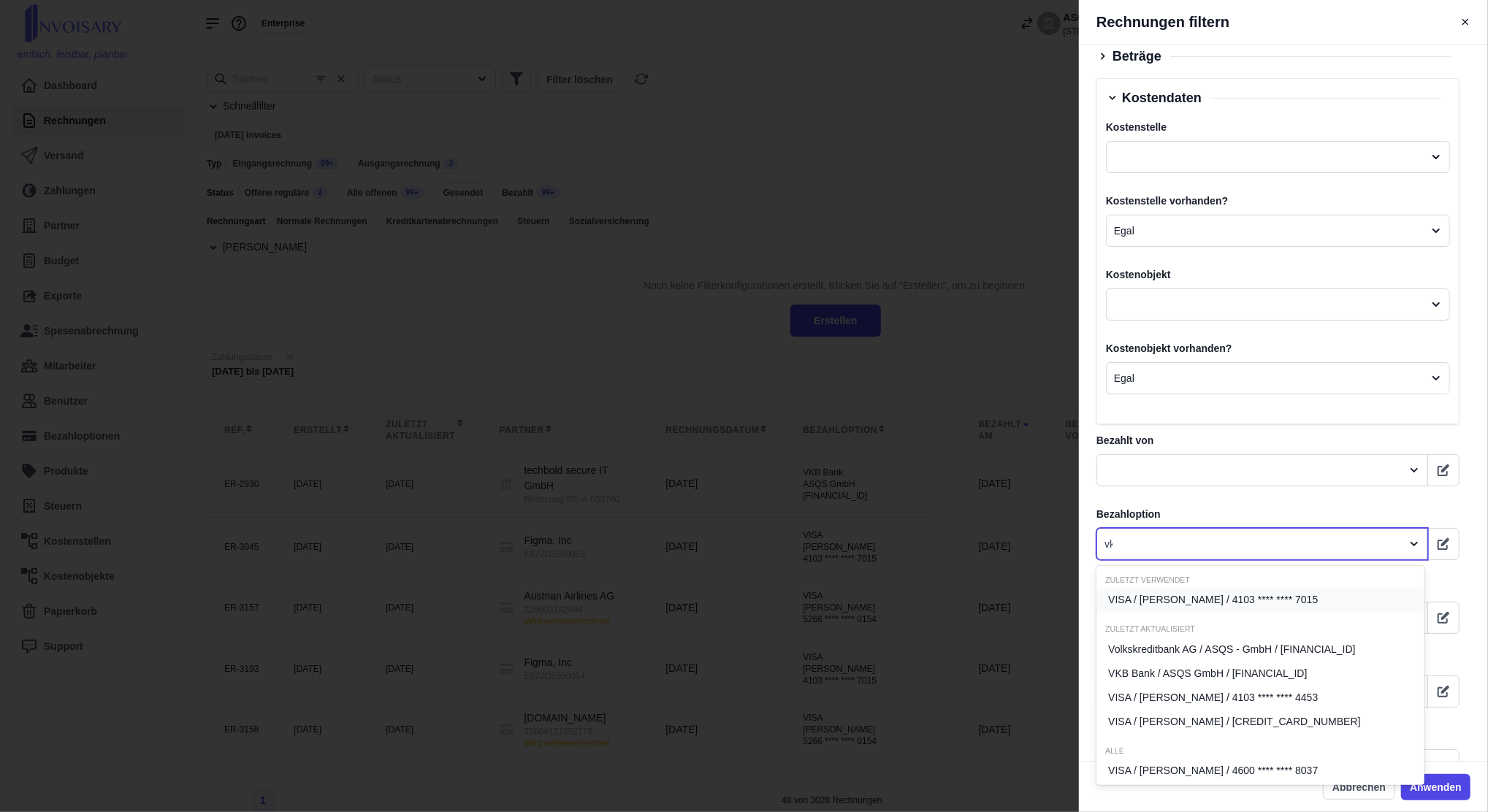
type input "vkb"
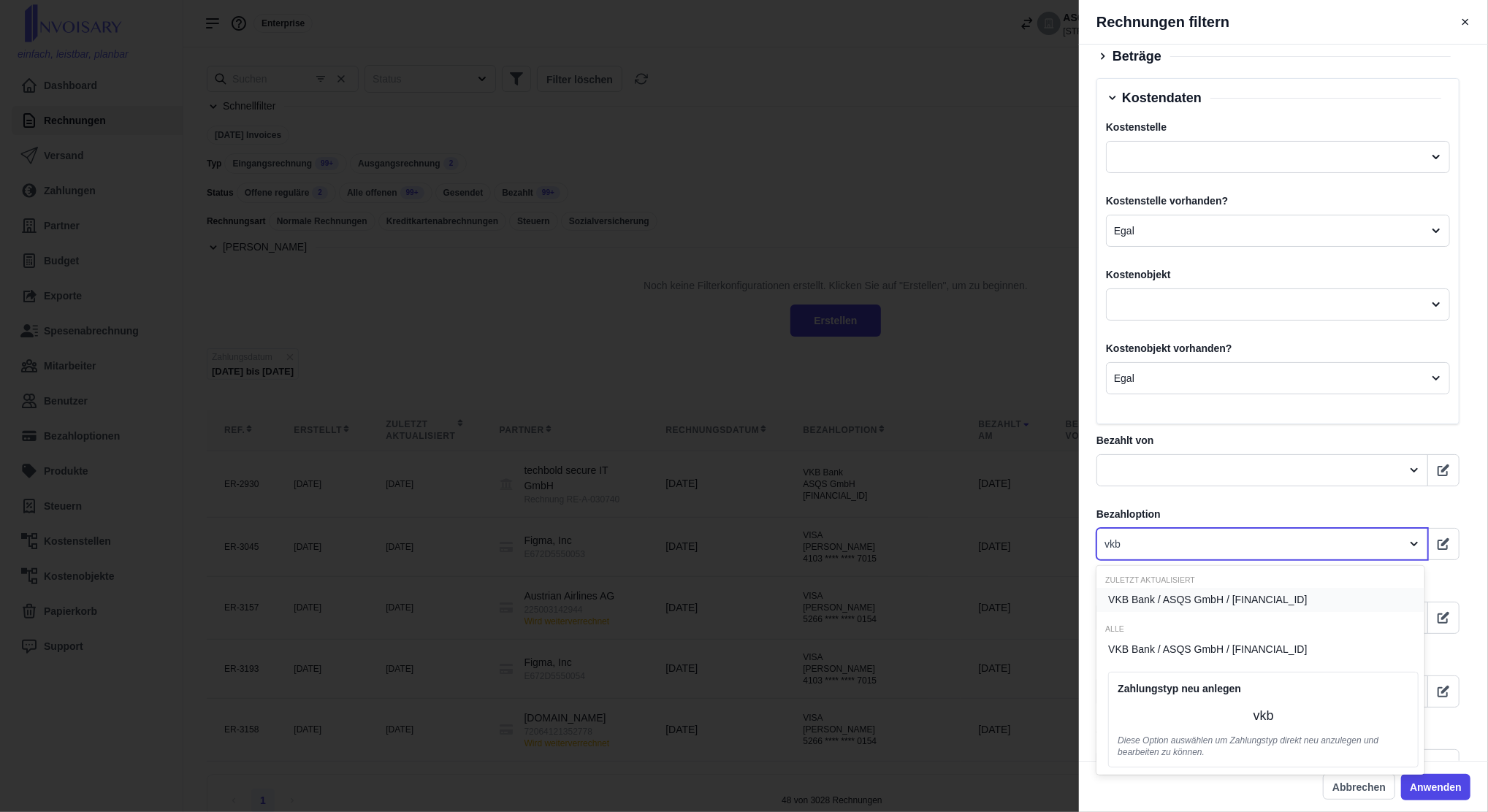
click at [1163, 609] on div "VKB Bank / ASQS GmbH / [FINANCIAL_ID]" at bounding box center [1260, 600] width 328 height 24
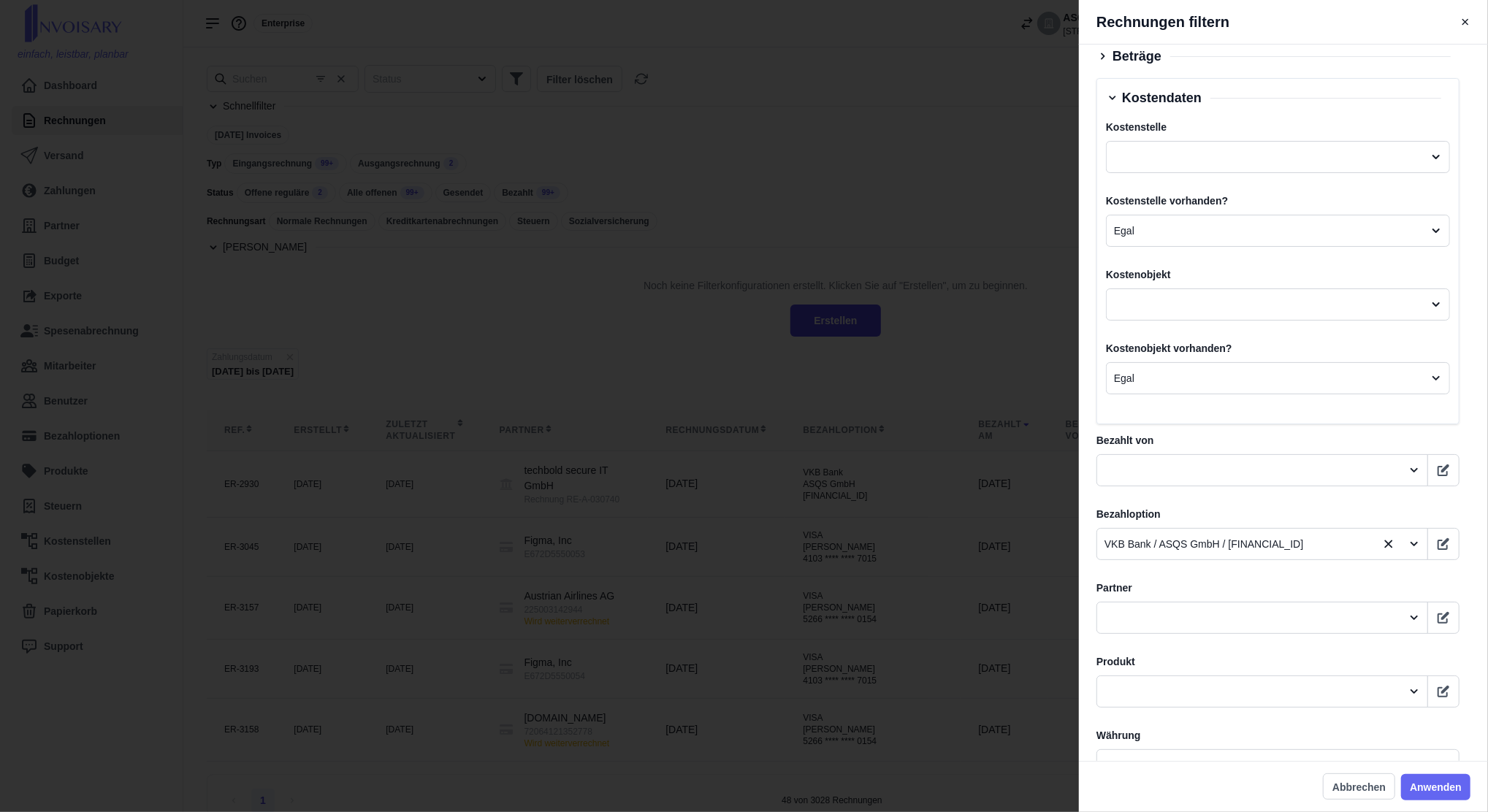
click at [1424, 774] on button "Anwenden" at bounding box center [1435, 787] width 69 height 26
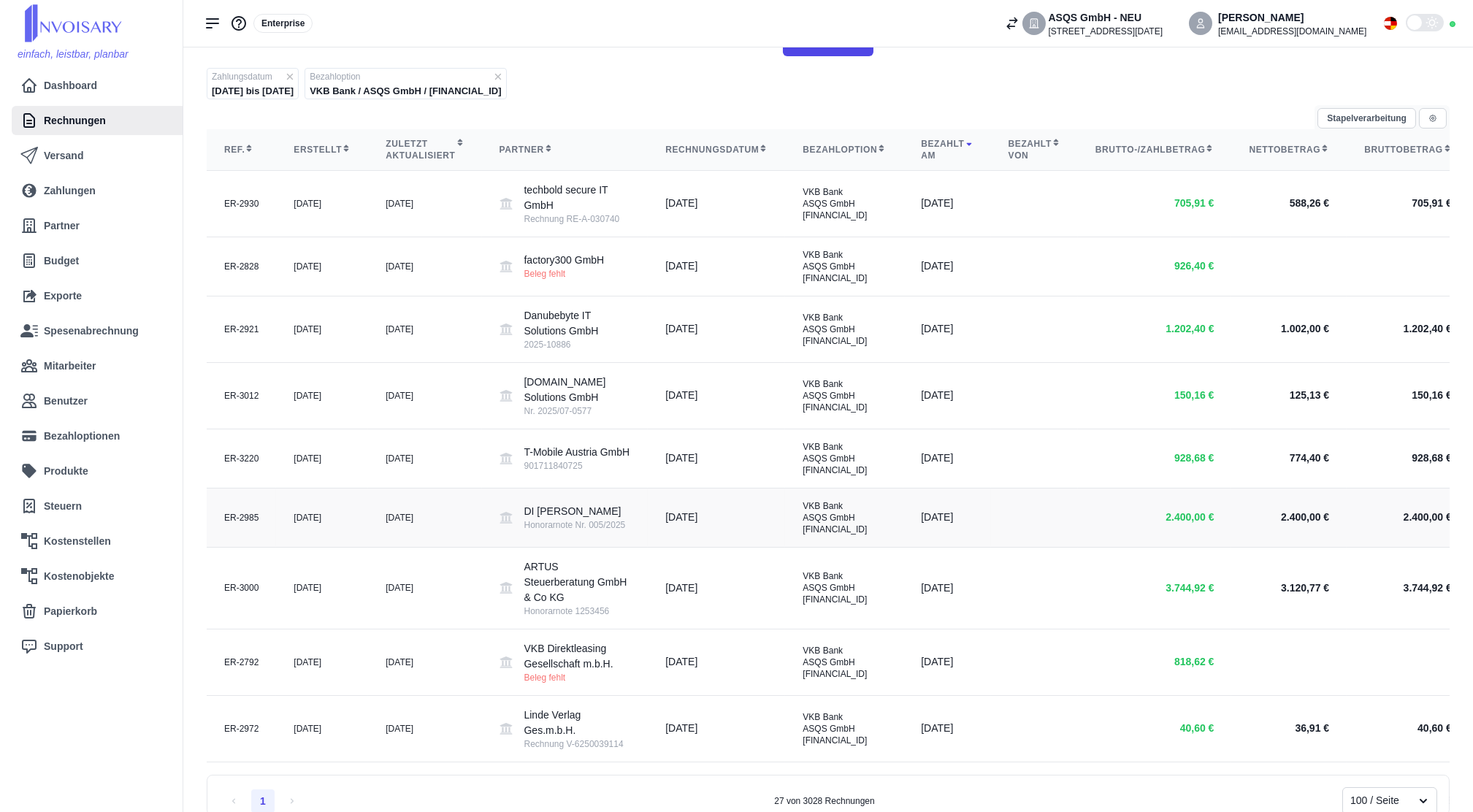
scroll to position [0, 0]
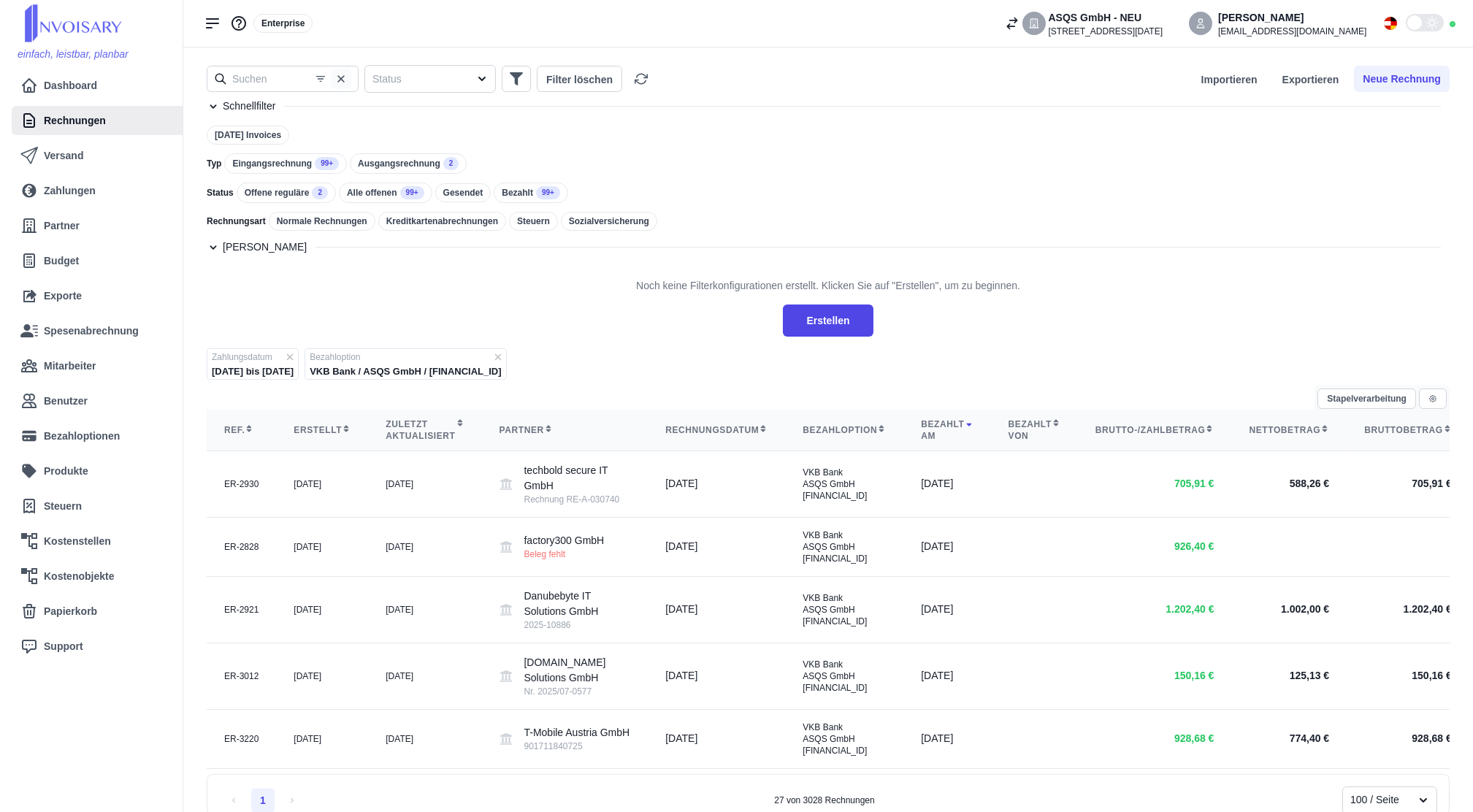
click at [337, 74] on icon "button" at bounding box center [341, 79] width 12 height 12
click at [286, 85] on input "text" at bounding box center [283, 79] width 152 height 26
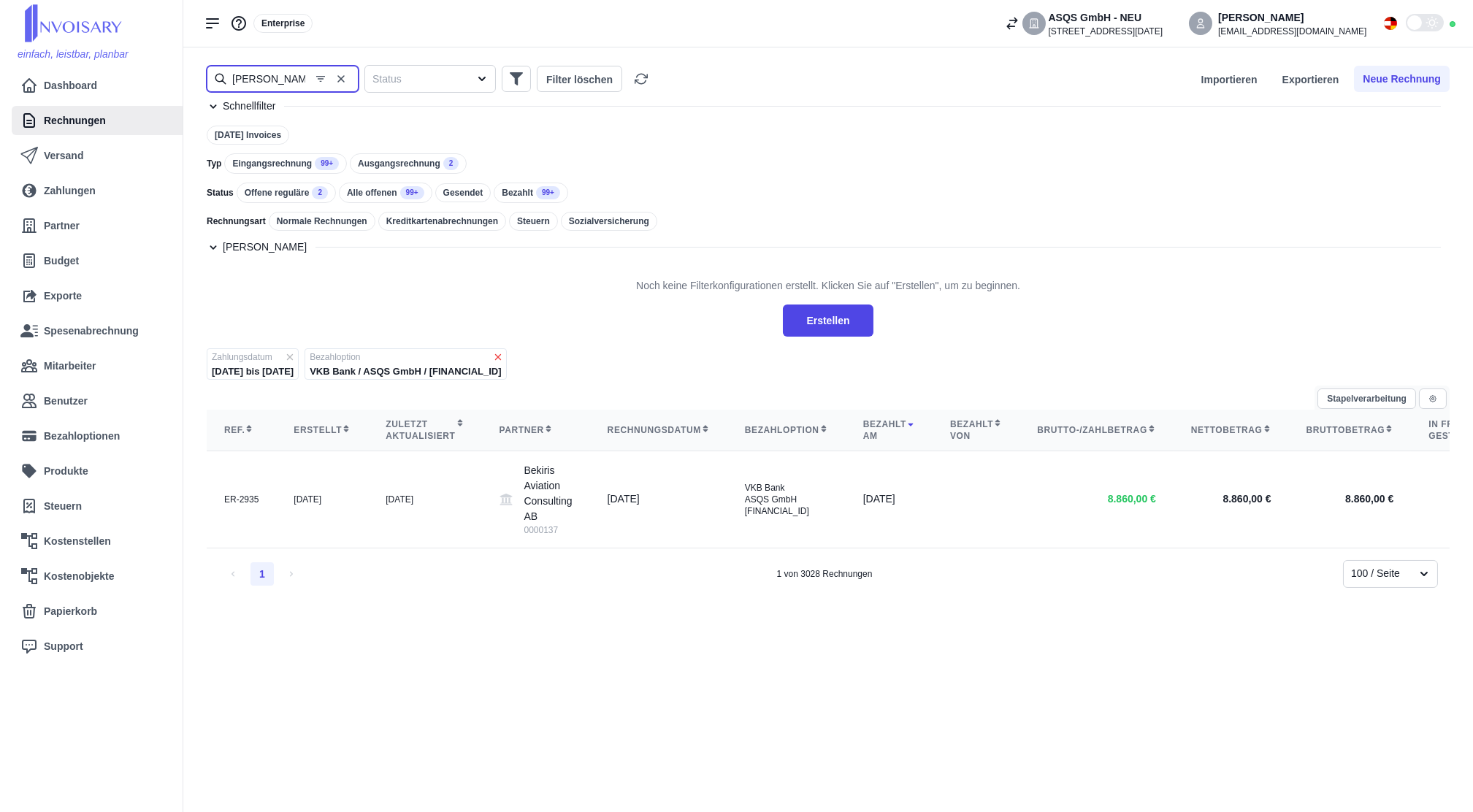
type input "[PERSON_NAME]"
click at [500, 358] on icon at bounding box center [497, 357] width 6 height 6
click at [295, 353] on icon at bounding box center [290, 357] width 10 height 10
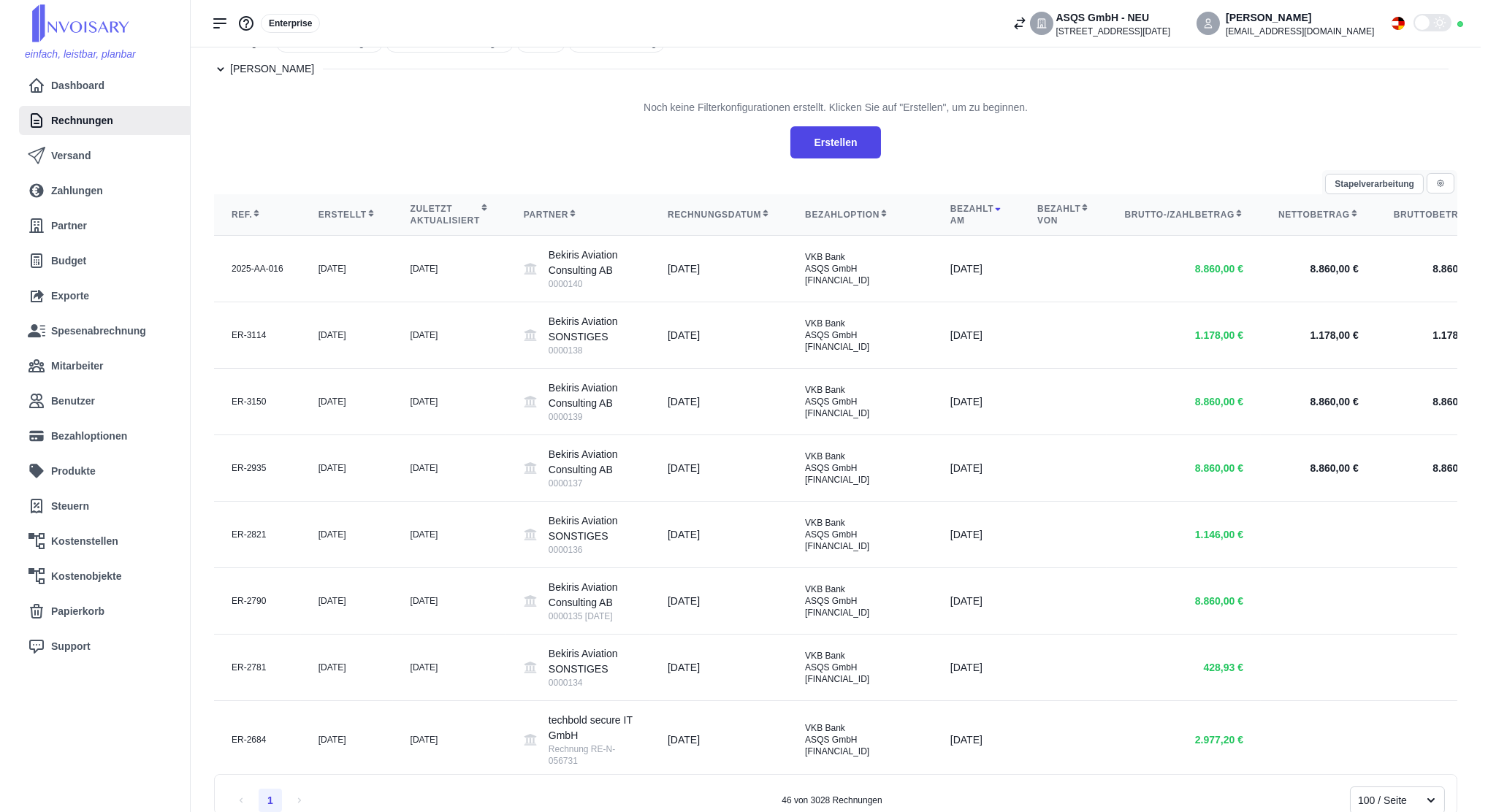
scroll to position [179, 0]
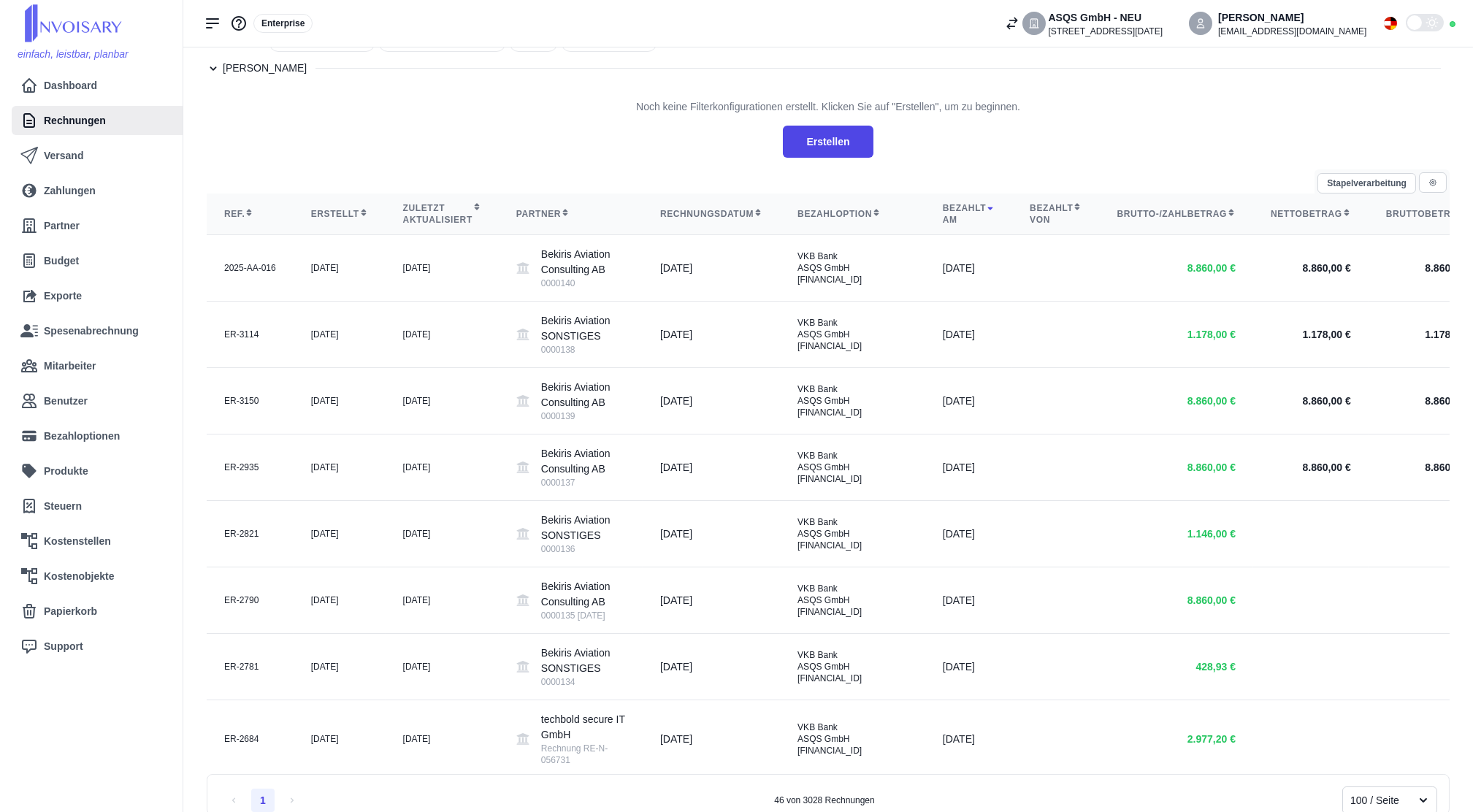
click at [326, 353] on td "[DATE]" at bounding box center [340, 334] width 92 height 66
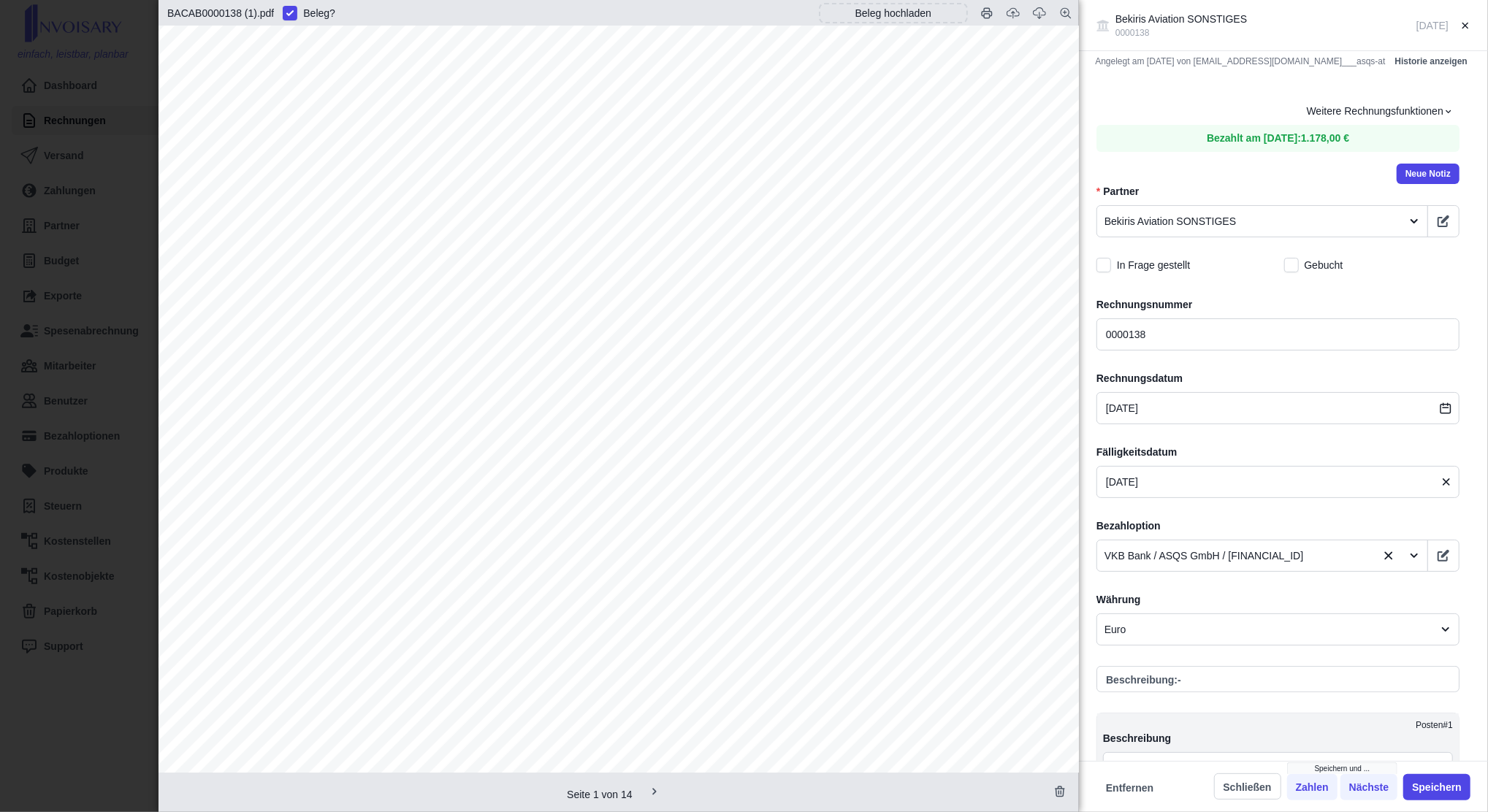
scroll to position [0, 15]
click at [142, 313] on div "[PERSON_NAME] Aviation SONSTIGES 0000138 [DATE] Angelegt am [DATE] von [EMAIL_A…" at bounding box center [744, 406] width 1488 height 812
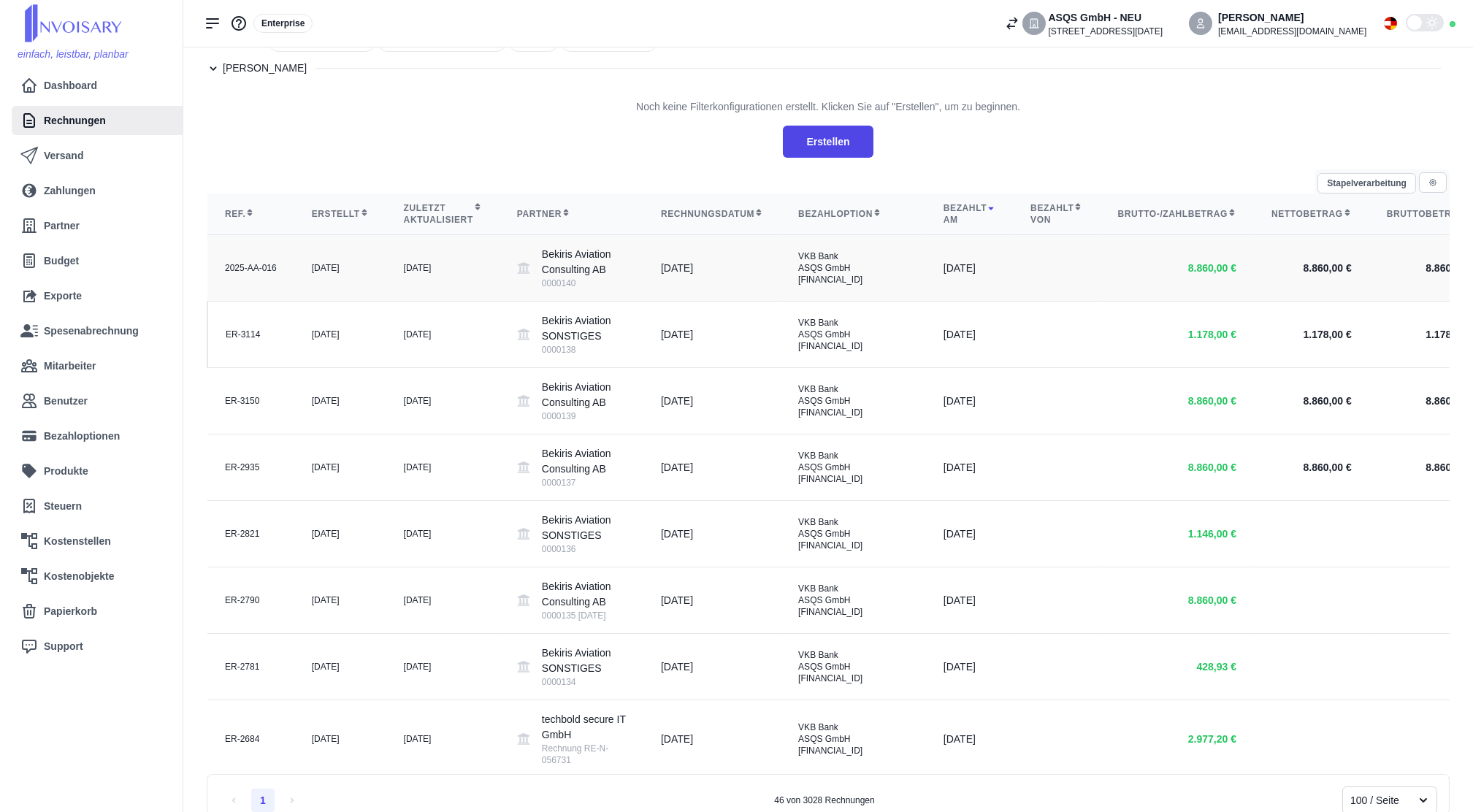
click at [345, 274] on div "[DATE]" at bounding box center [340, 268] width 57 height 12
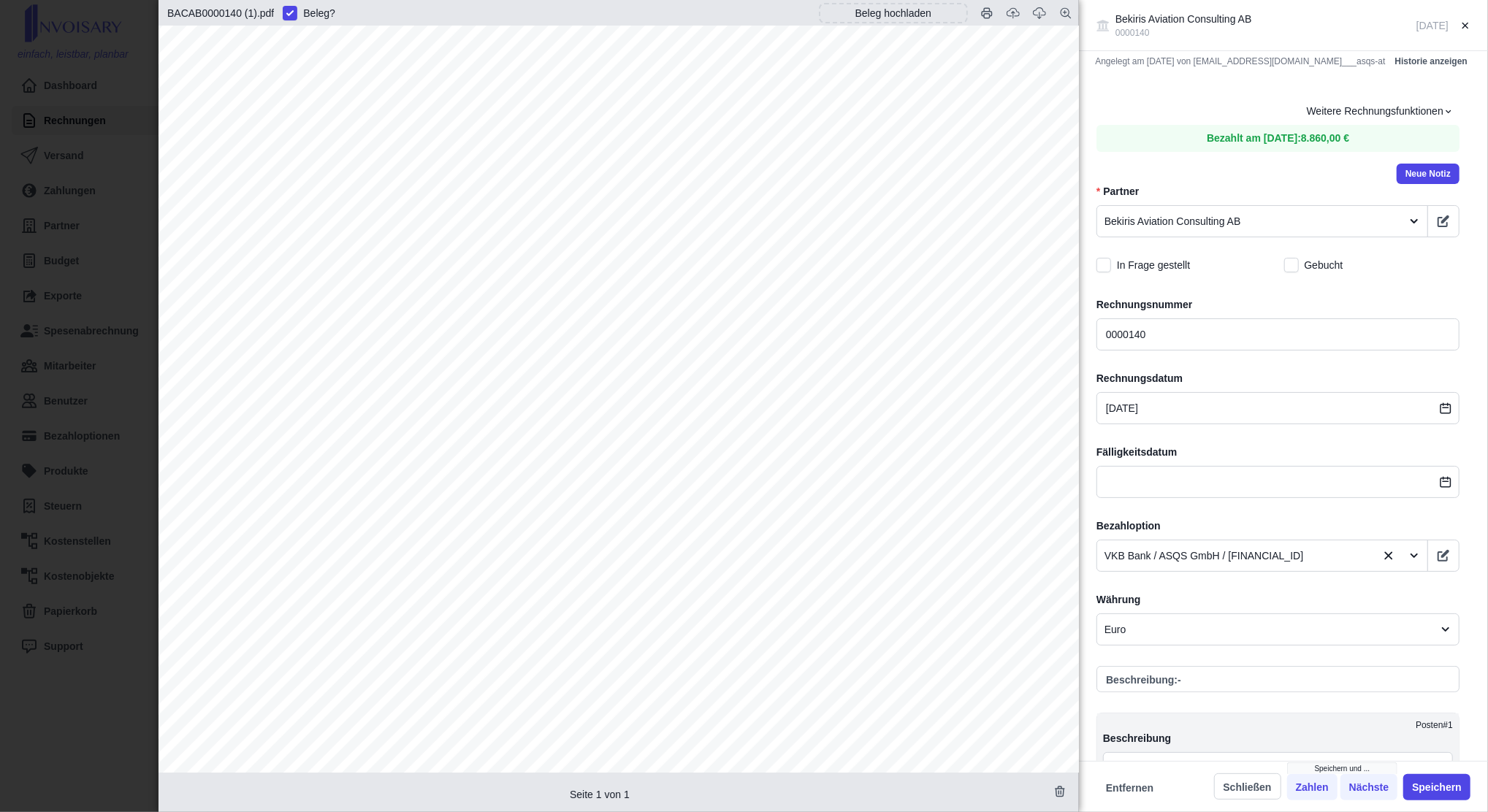
scroll to position [0, 0]
drag, startPoint x: 402, startPoint y: 550, endPoint x: 235, endPoint y: 556, distance: 167.1
click at [235, 556] on span "Monthly Consultancy Fee [DATE]" at bounding box center [343, 551] width 226 height 15
copy span "Monthly Consultancy Fee"
